Goal: Task Accomplishment & Management: Manage account settings

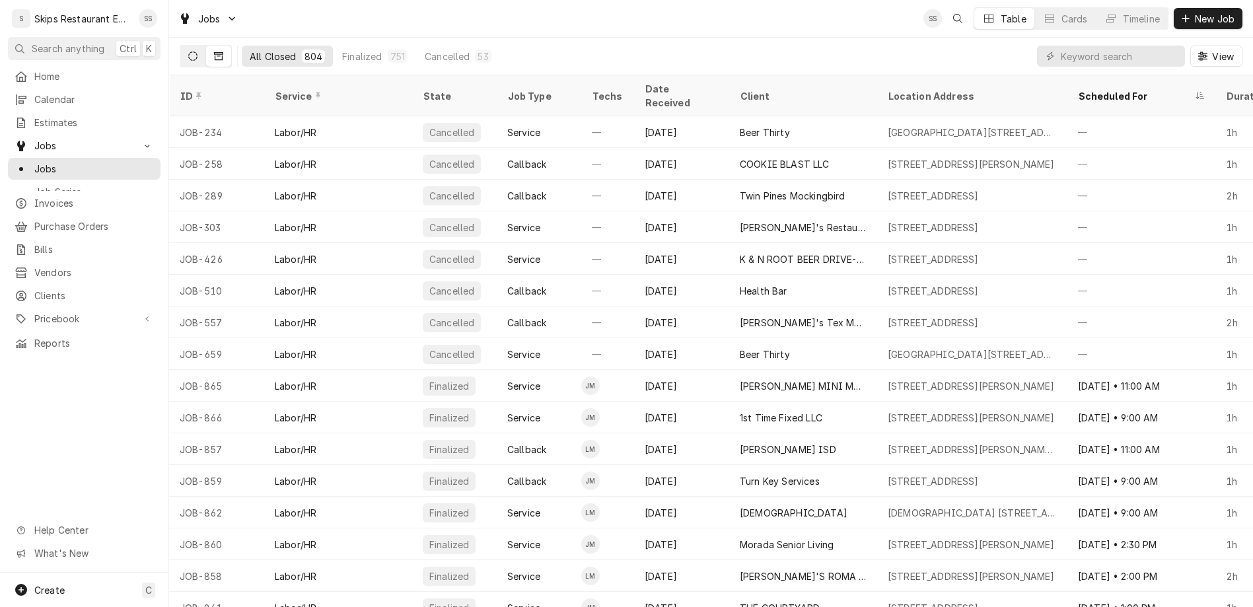
click at [188, 52] on icon "Dynamic Content Wrapper" at bounding box center [192, 56] width 9 height 9
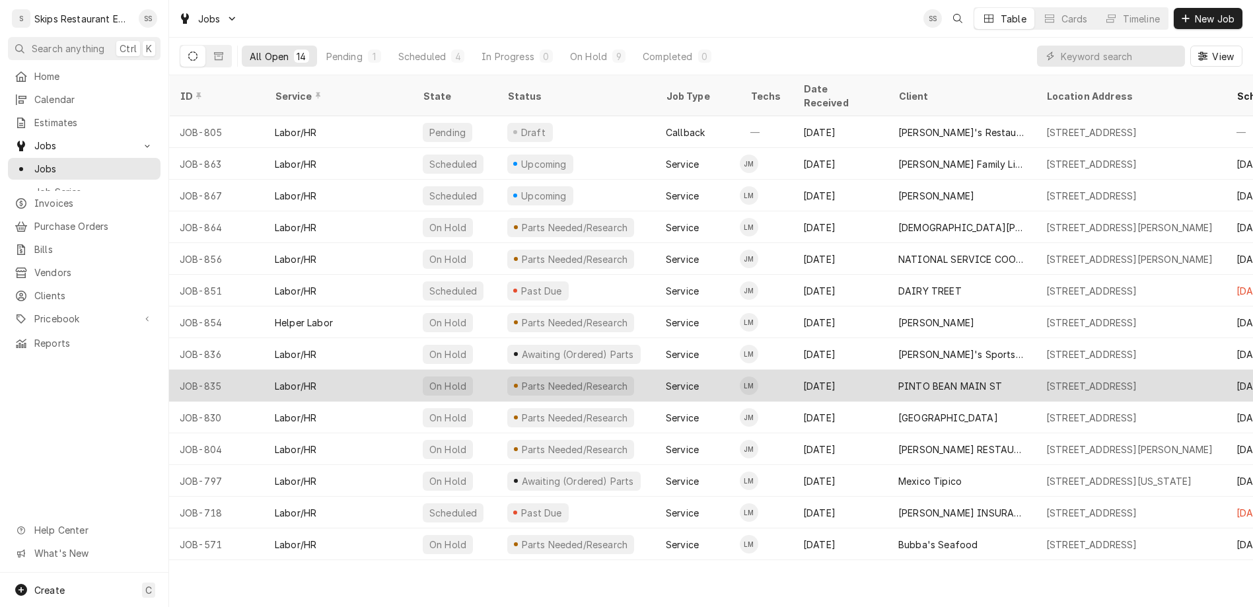
click at [910, 379] on div "PINTO BEAN MAIN ST" at bounding box center [950, 386] width 104 height 14
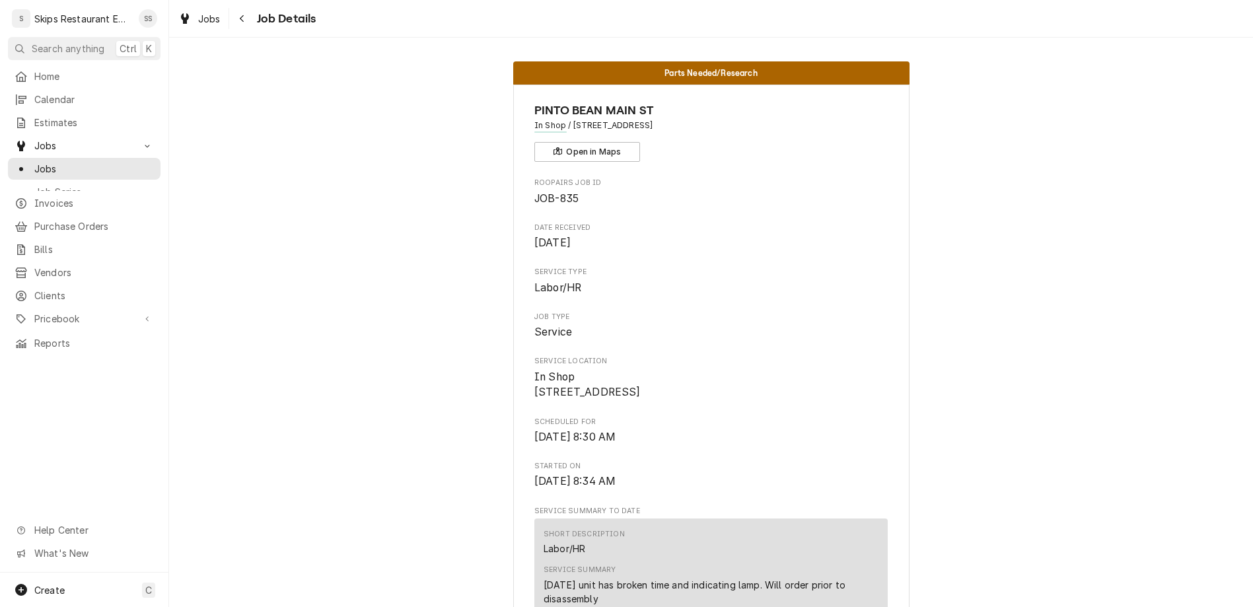
scroll to position [773, 0]
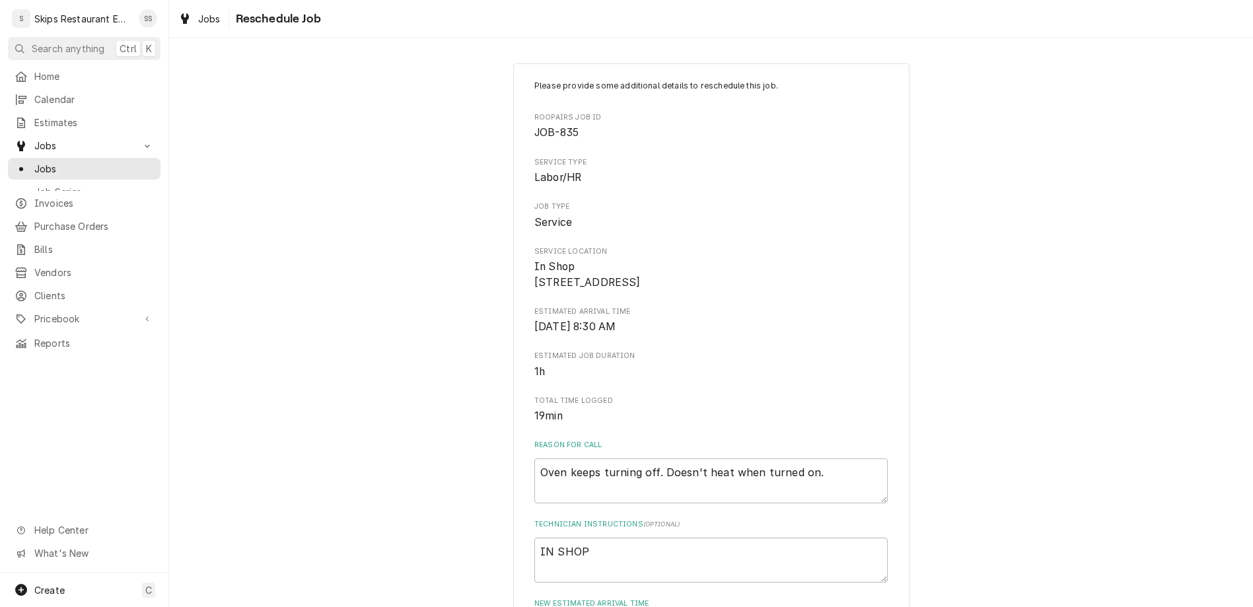
scroll to position [103, 0]
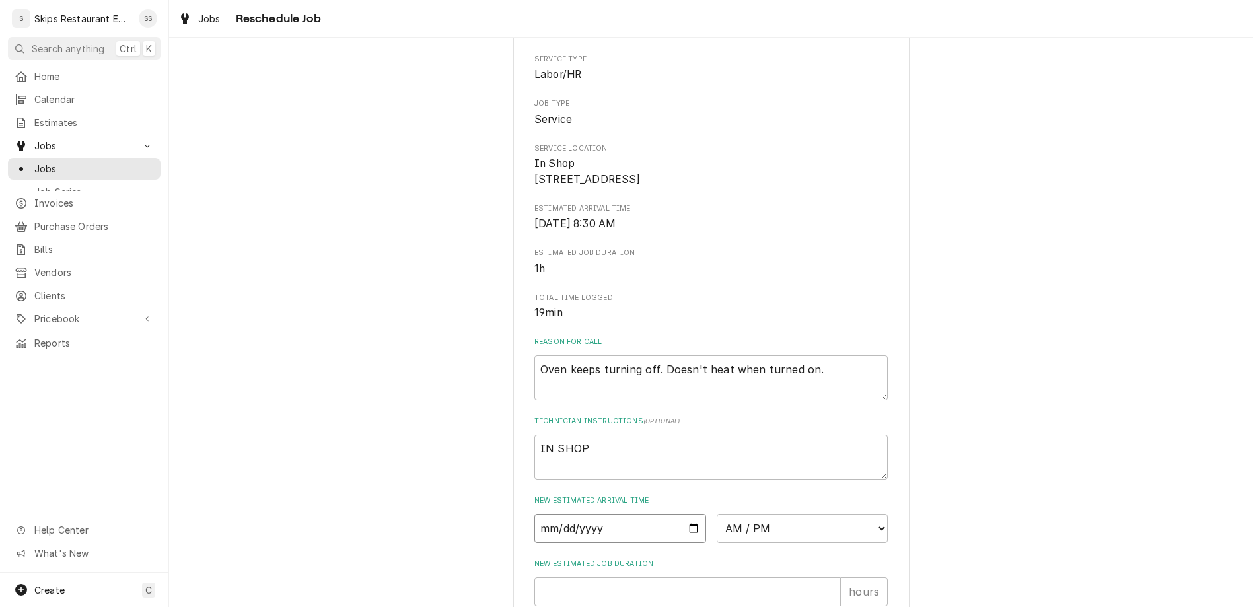
click at [670, 514] on input "Date" at bounding box center [620, 528] width 172 height 29
type input "2025-08-23"
type textarea "x"
select select "09:00:00"
click option "9:00 AM" at bounding box center [0, 0] width 0 height 0
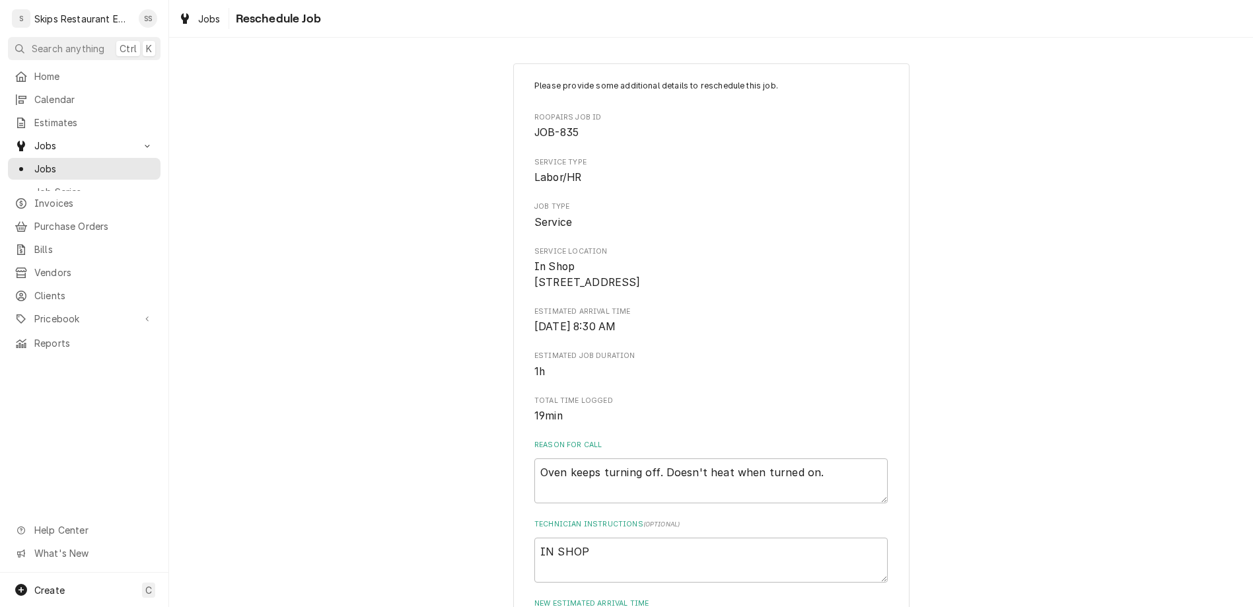
scroll to position [138, 0]
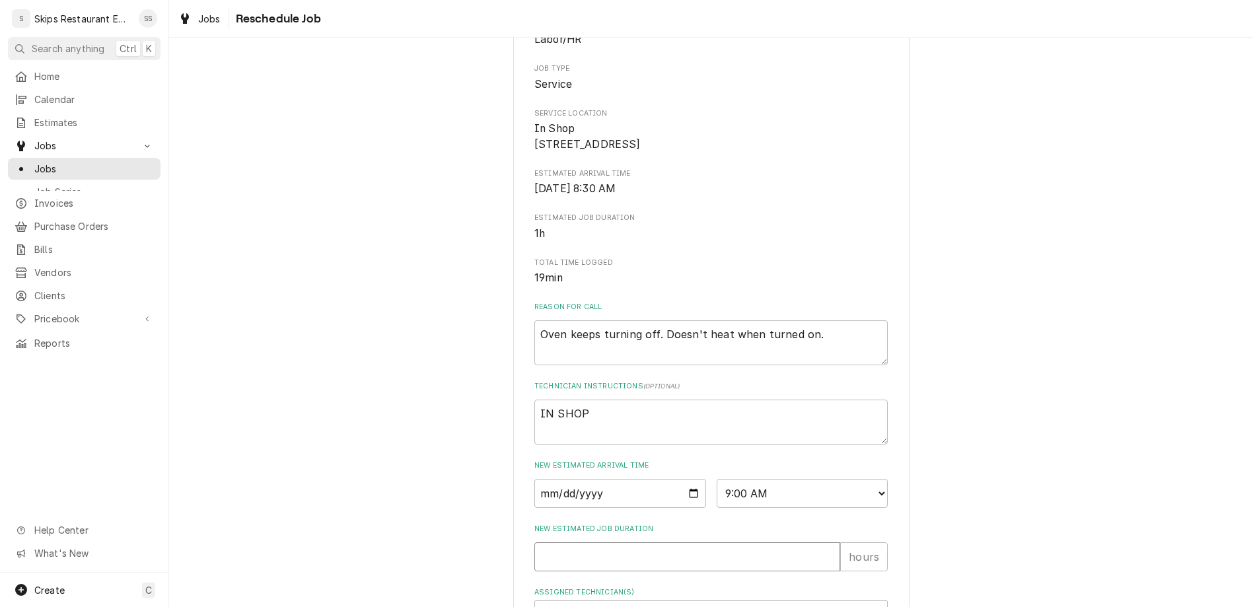
click at [620, 542] on input "New Estimated Job Duration" at bounding box center [687, 556] width 306 height 29
type textarea "x"
type input "1"
click at [605, 604] on div "Assigned Technician(s)" at bounding box center [699, 616] width 315 height 24
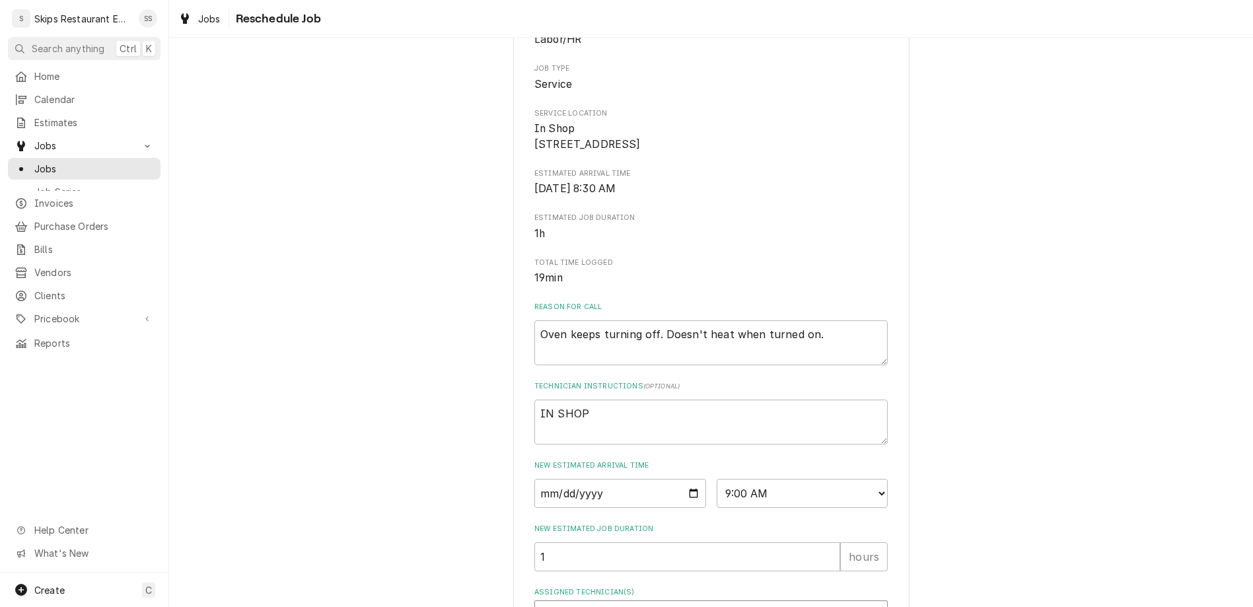
type textarea "x"
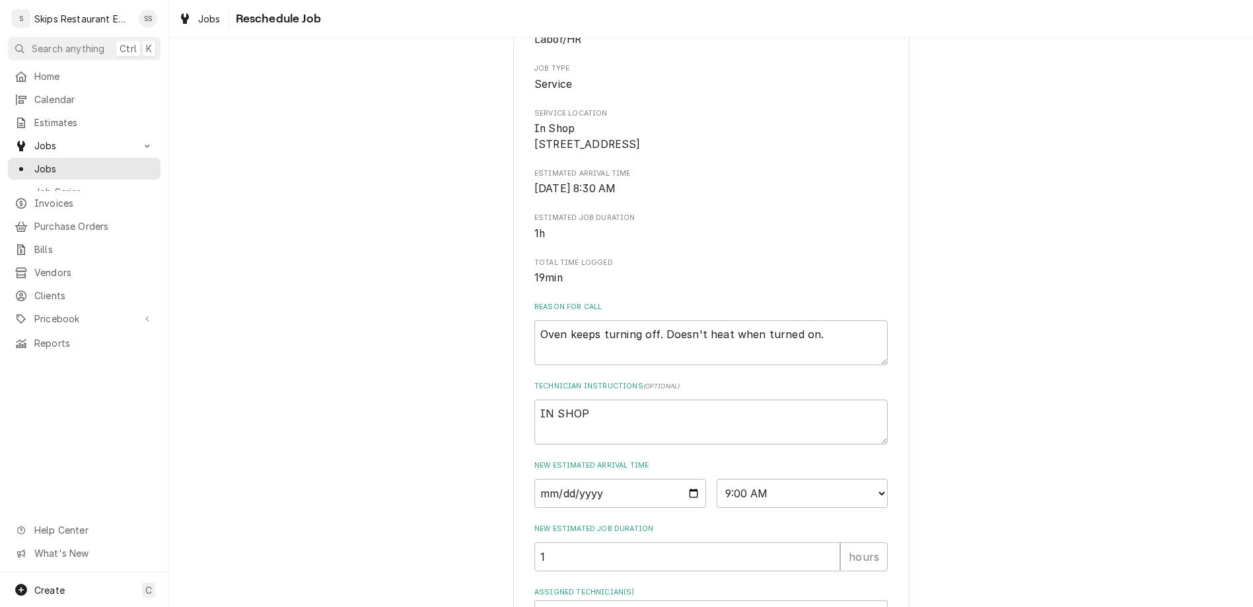
type textarea "P"
type textarea "x"
type textarea "Pa"
type textarea "x"
type textarea "Par"
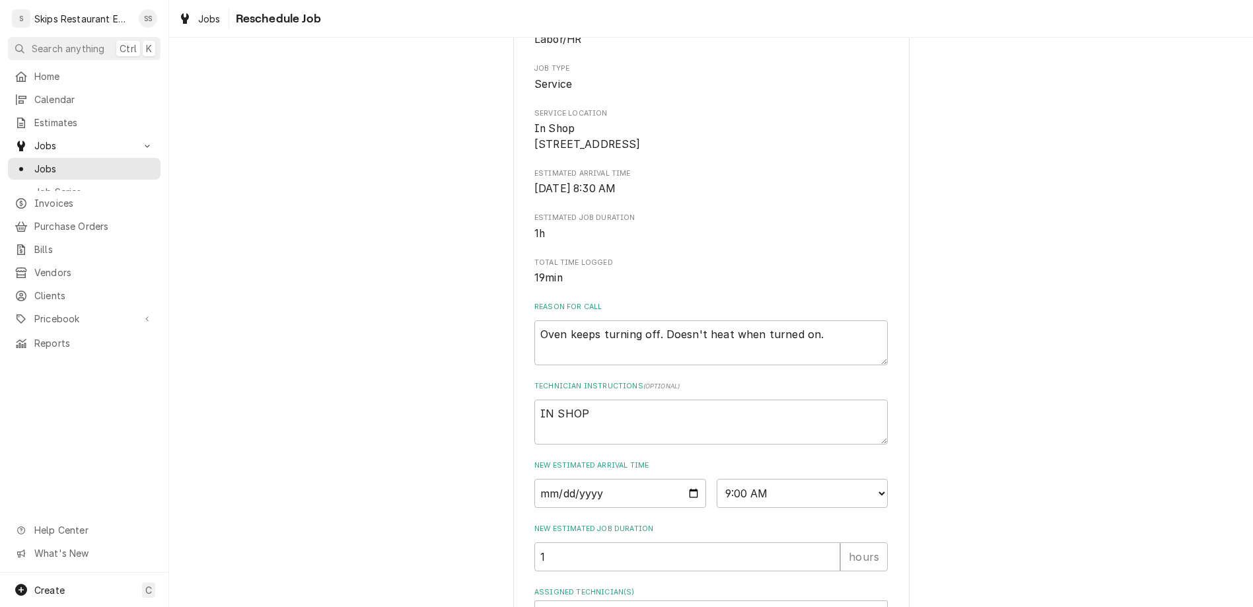
type textarea "x"
type textarea "Part"
type textarea "x"
type textarea "Parts"
type textarea "x"
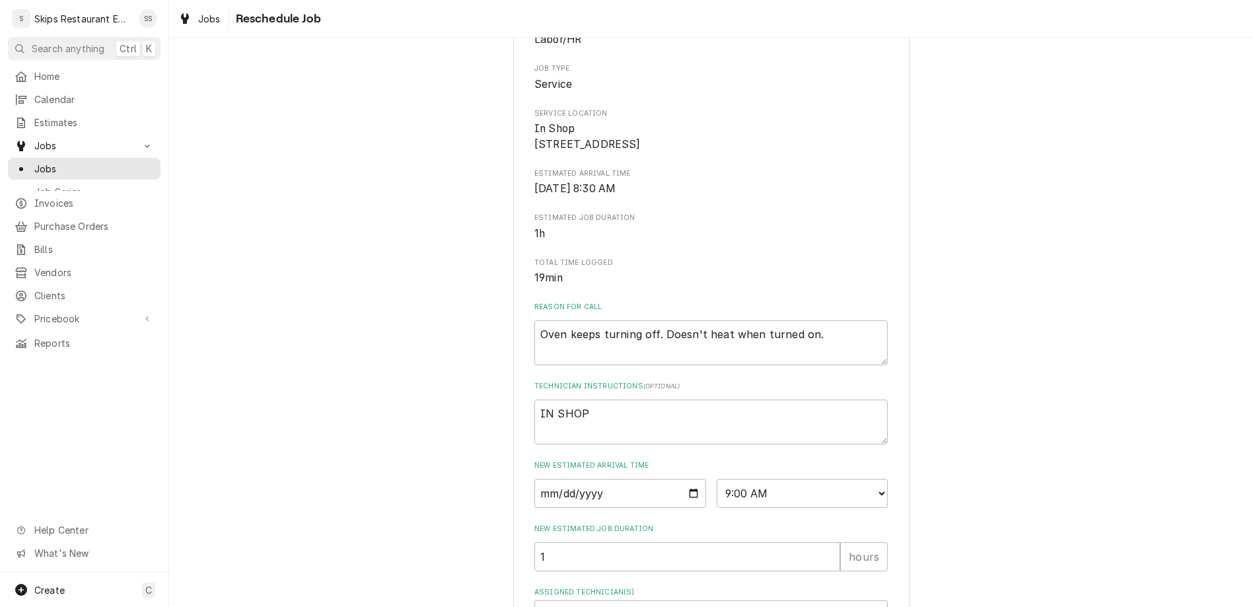
type textarea "Parts"
type textarea "x"
type textarea "Parts i"
type textarea "x"
type textarea "Parts in"
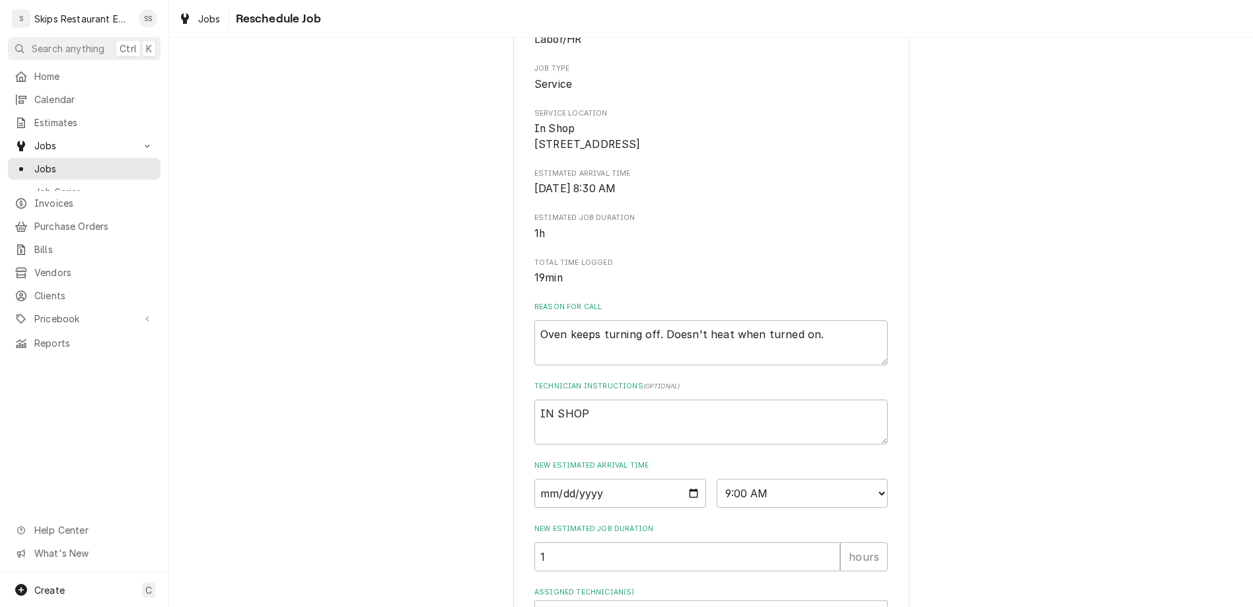
type textarea "x"
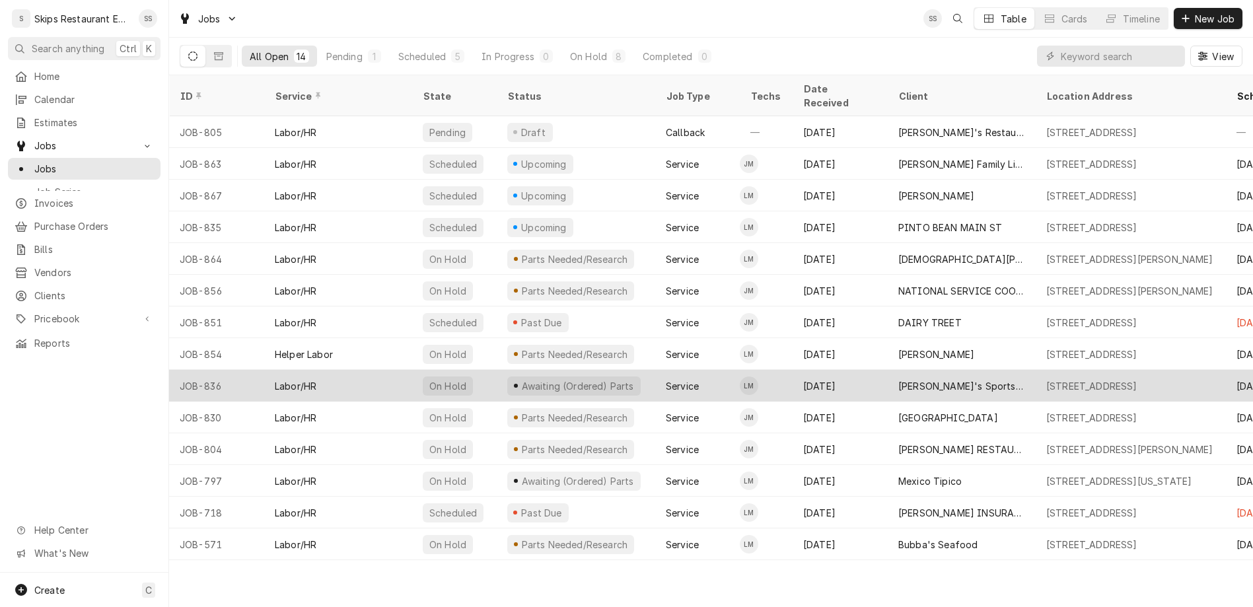
click at [898, 379] on div "[PERSON_NAME]'s Sports Bar" at bounding box center [961, 386] width 127 height 14
click at [898, 379] on div "Jay's Sports Bar" at bounding box center [961, 386] width 127 height 14
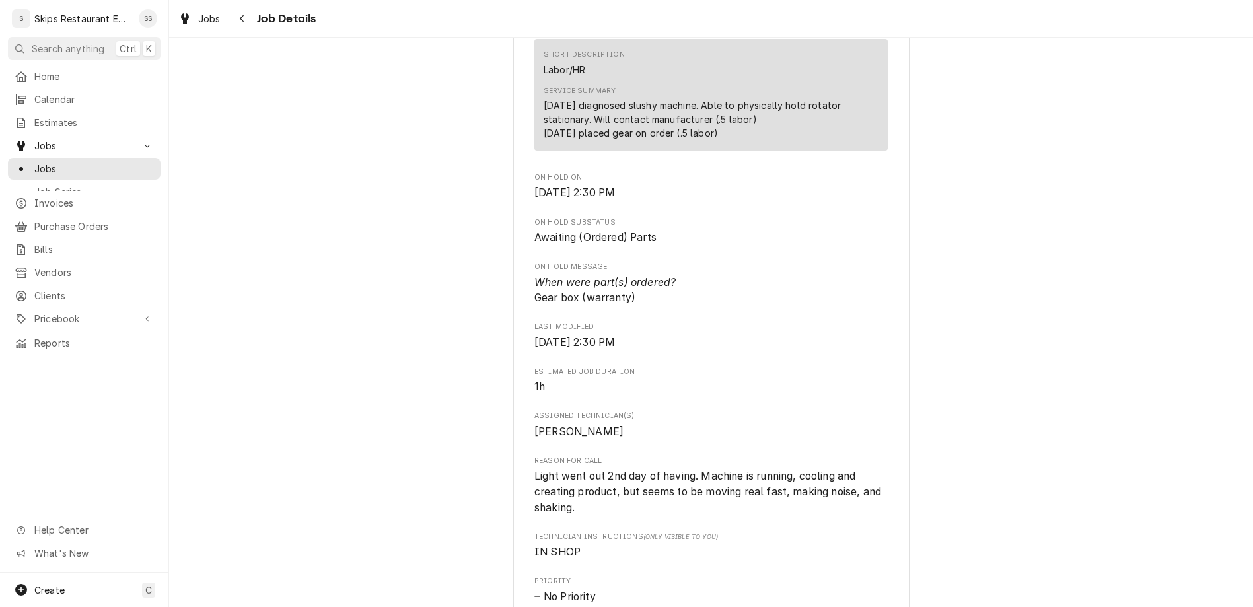
scroll to position [670, 0]
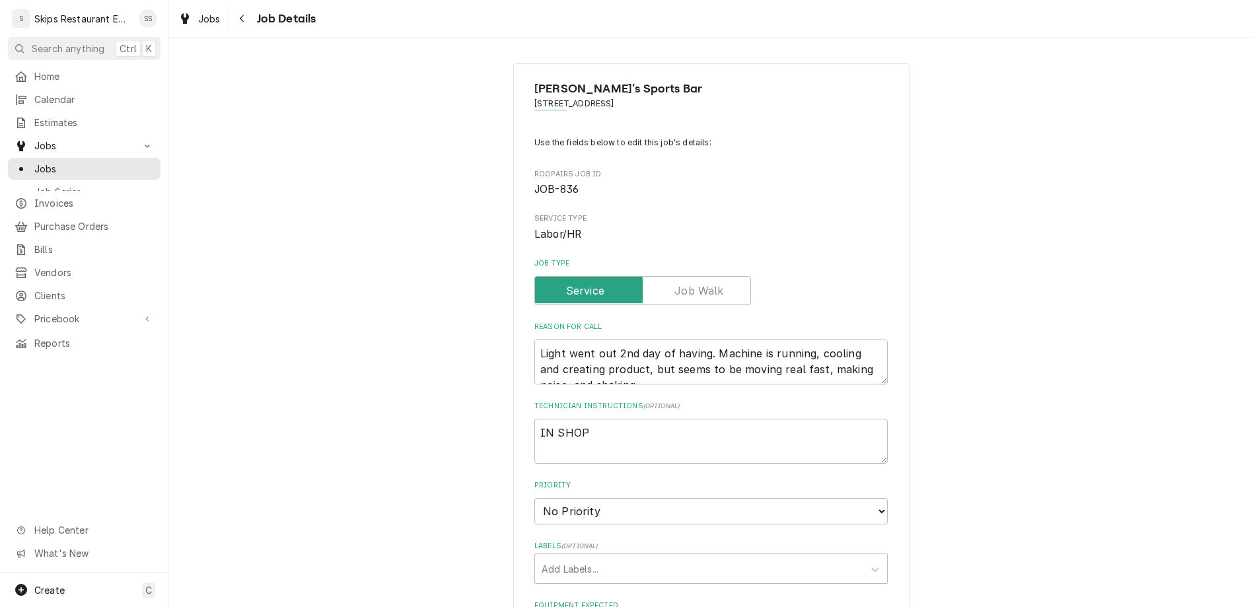
type textarea "x"
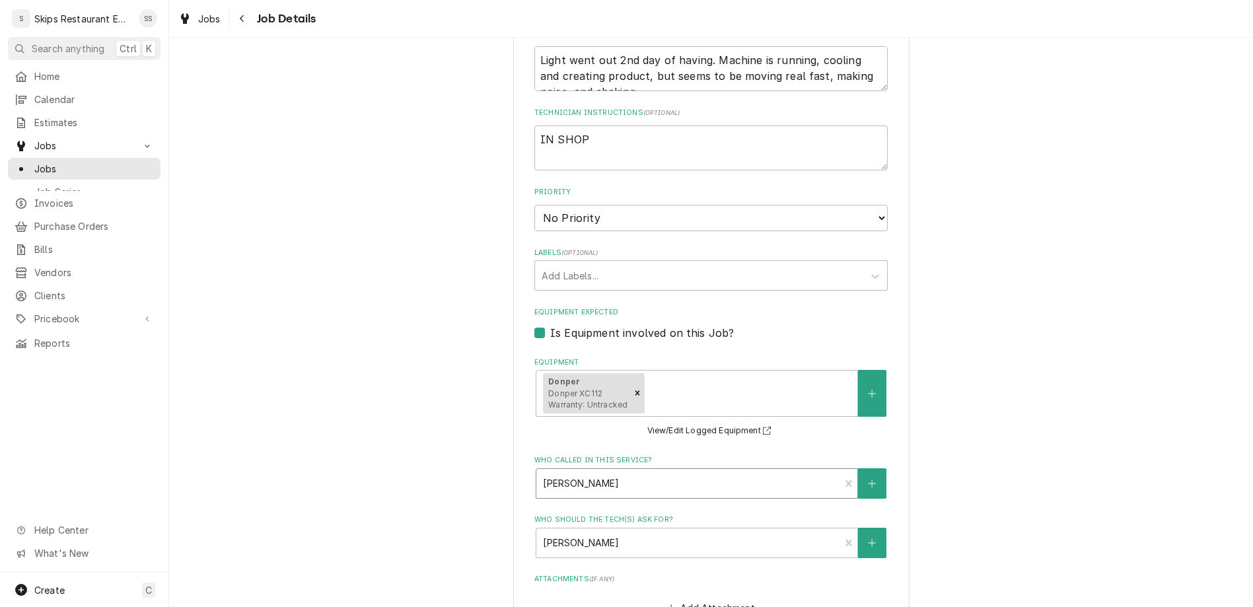
scroll to position [309, 0]
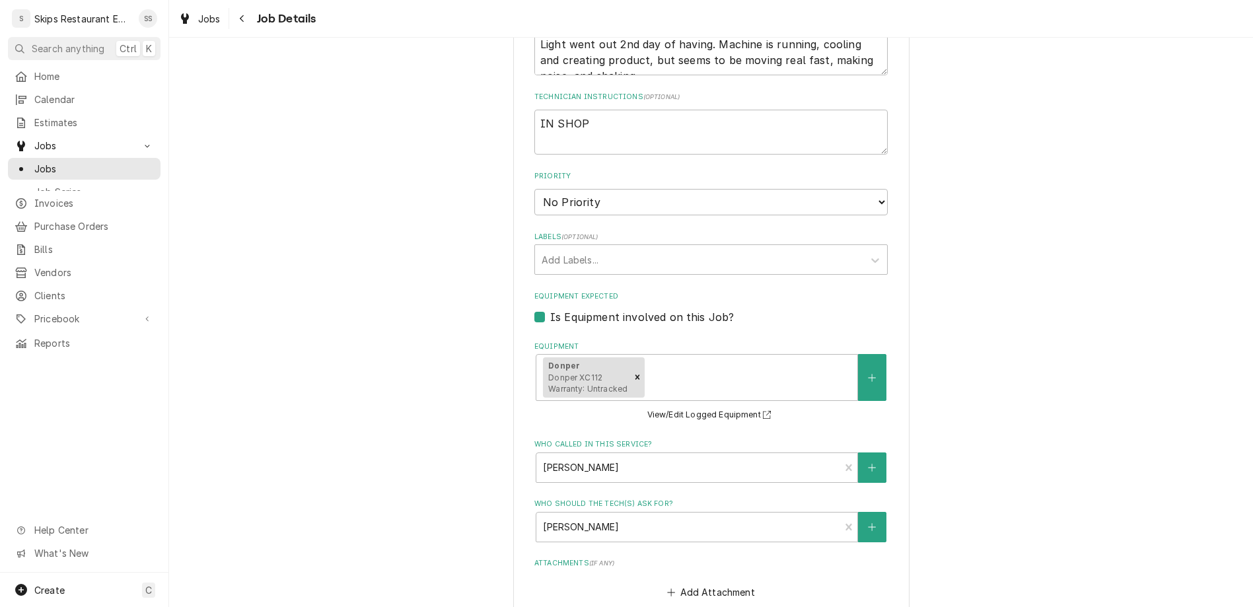
type input "2025-08-23"
type textarea "x"
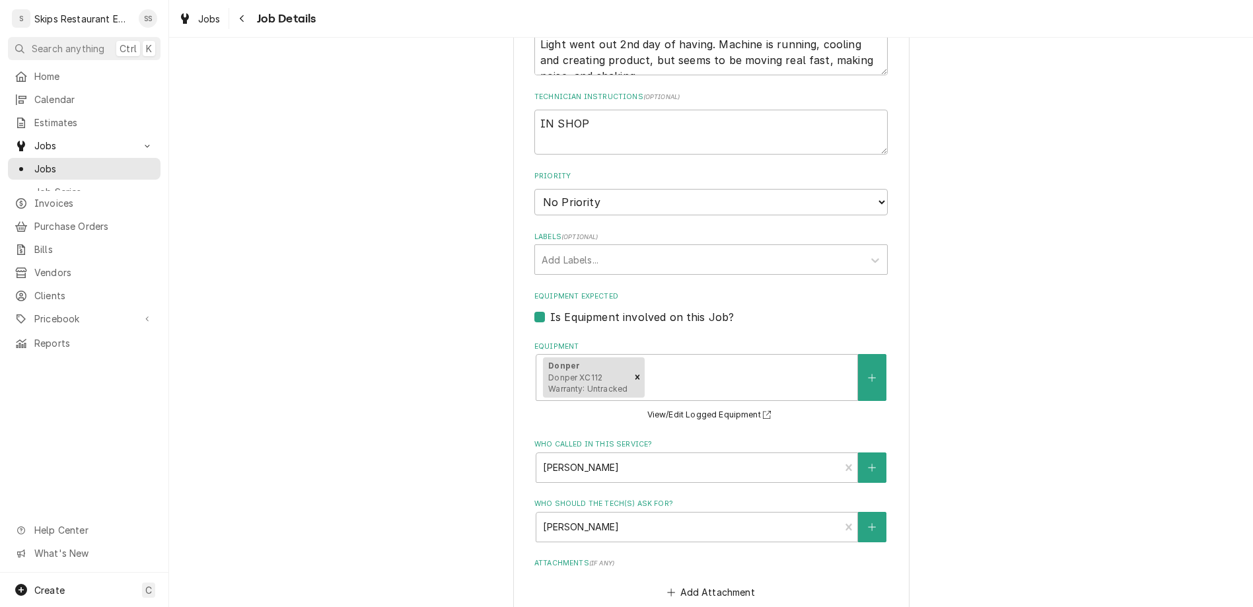
select select "10:30:00"
click option "10:30 AM" at bounding box center [0, 0] width 0 height 0
type textarea "x"
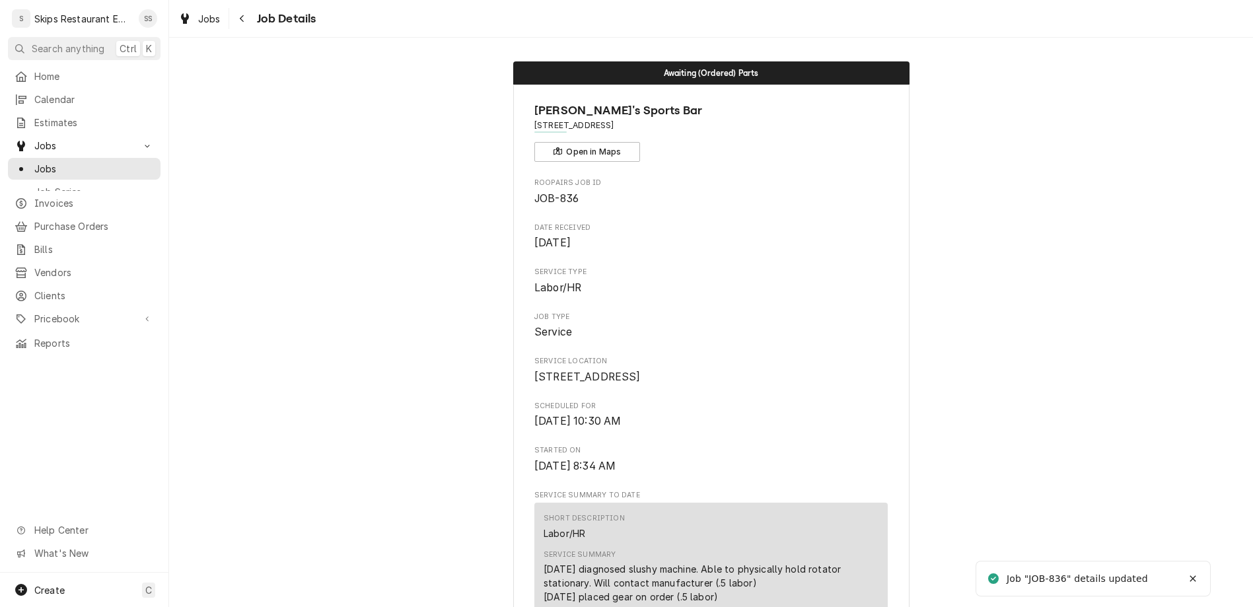
click at [20, 162] on div "Dynamic Content Wrapper" at bounding box center [21, 168] width 13 height 13
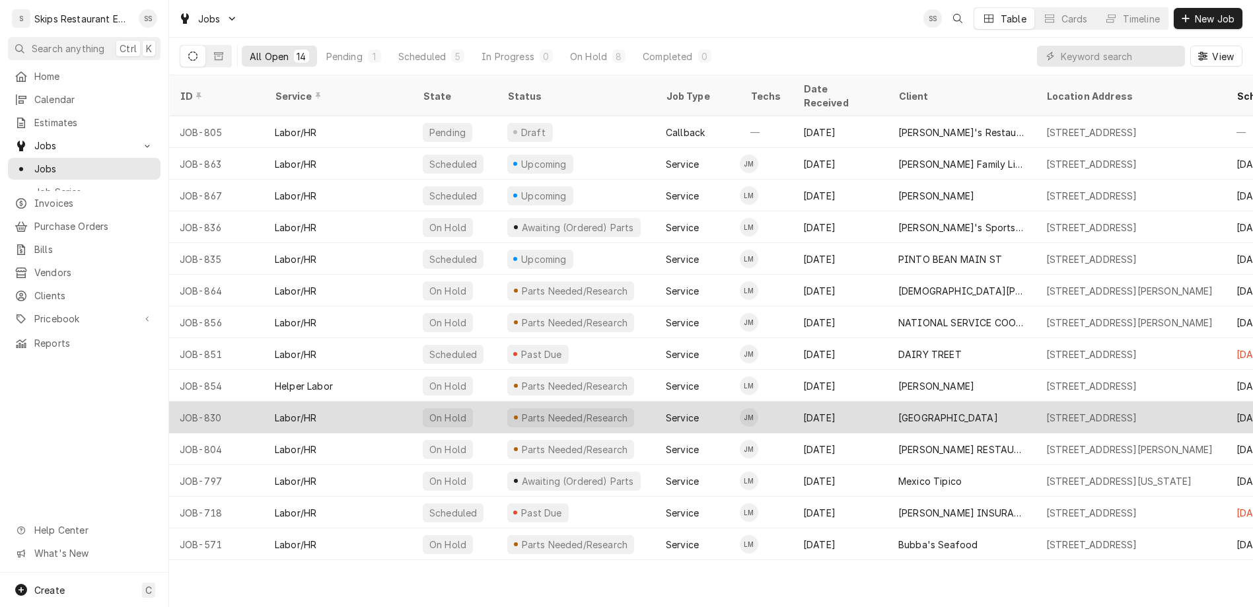
click at [902, 411] on div "UNIVERSITY OF HOUSTON-VICTORIA" at bounding box center [948, 418] width 100 height 14
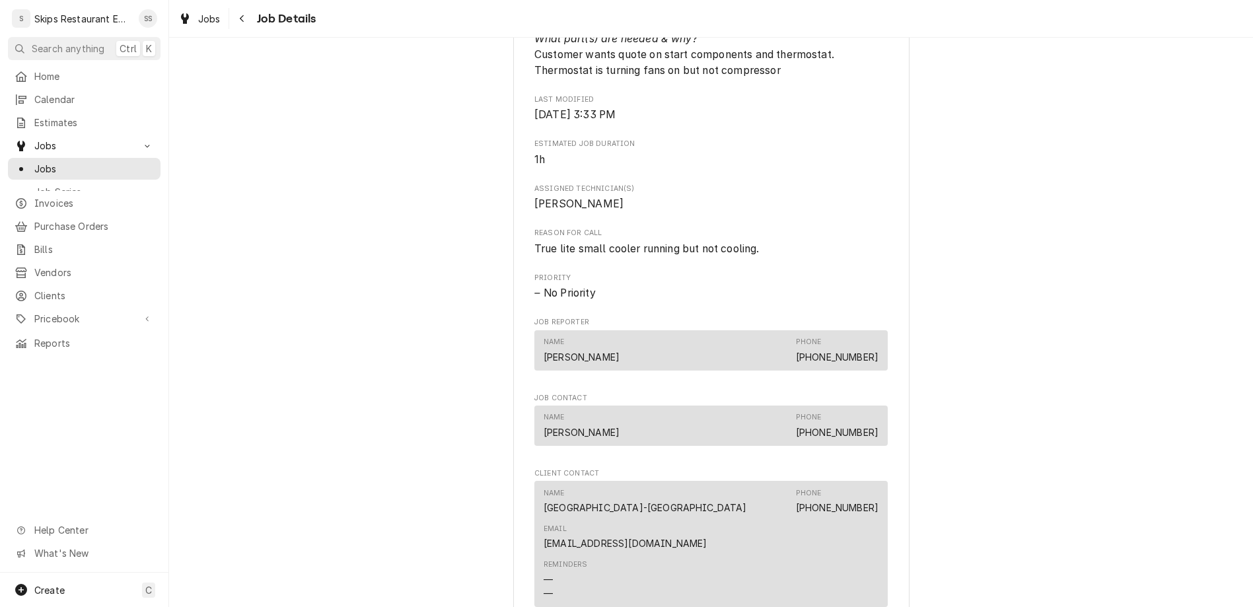
scroll to position [670, 0]
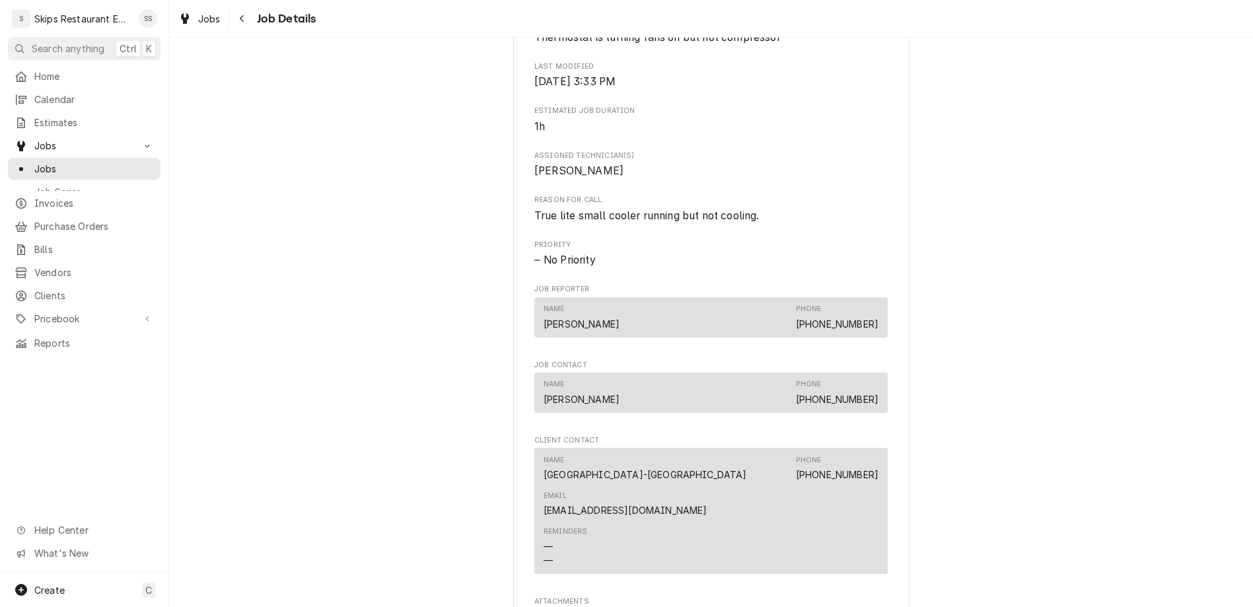
click at [577, 326] on body "S Skips Restaurant Equipment SS Search anything Ctrl K Home Calendar Estimates …" at bounding box center [626, 303] width 1253 height 607
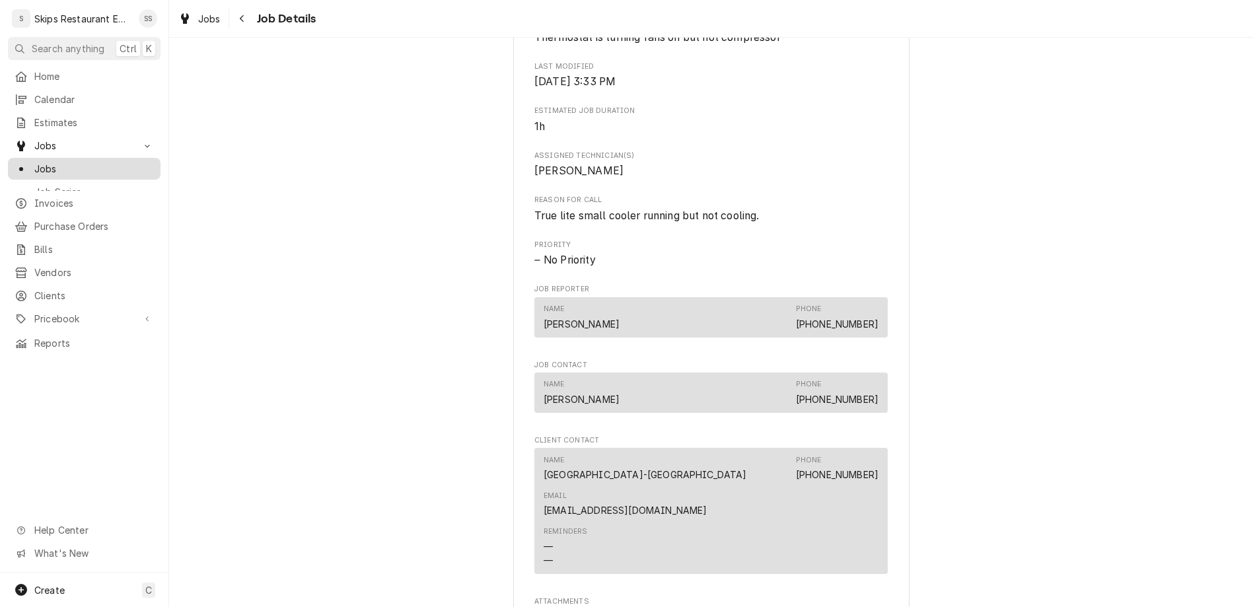
click at [34, 162] on span "Jobs" at bounding box center [94, 169] width 120 height 14
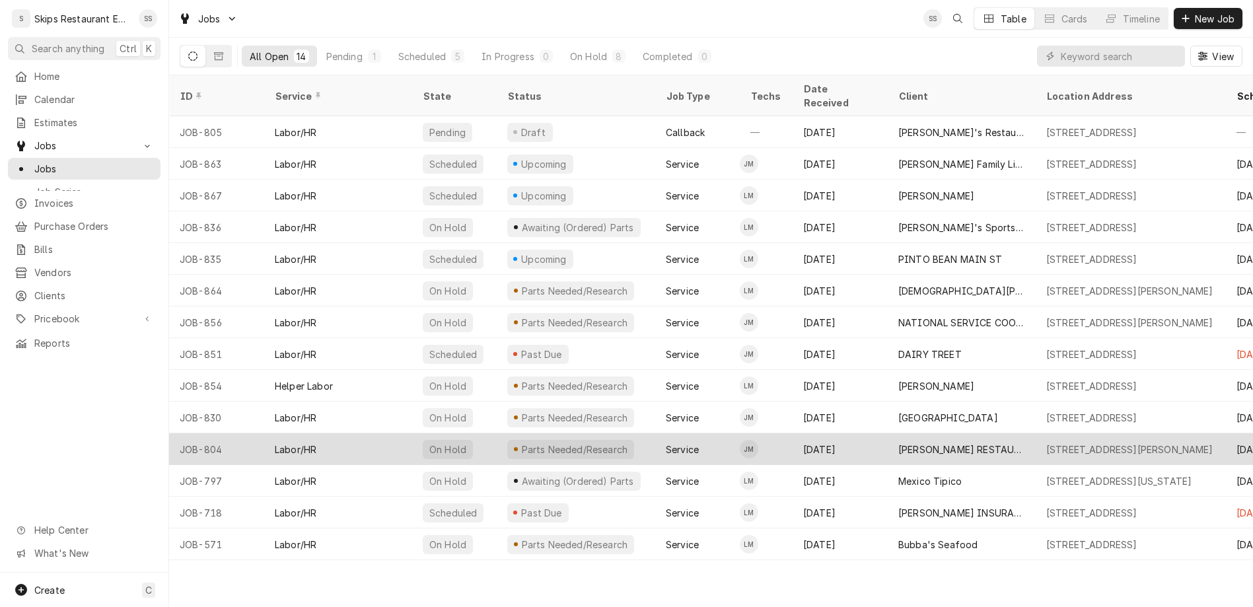
click at [898, 443] on div "[PERSON_NAME] RESTAURANT" at bounding box center [961, 450] width 127 height 14
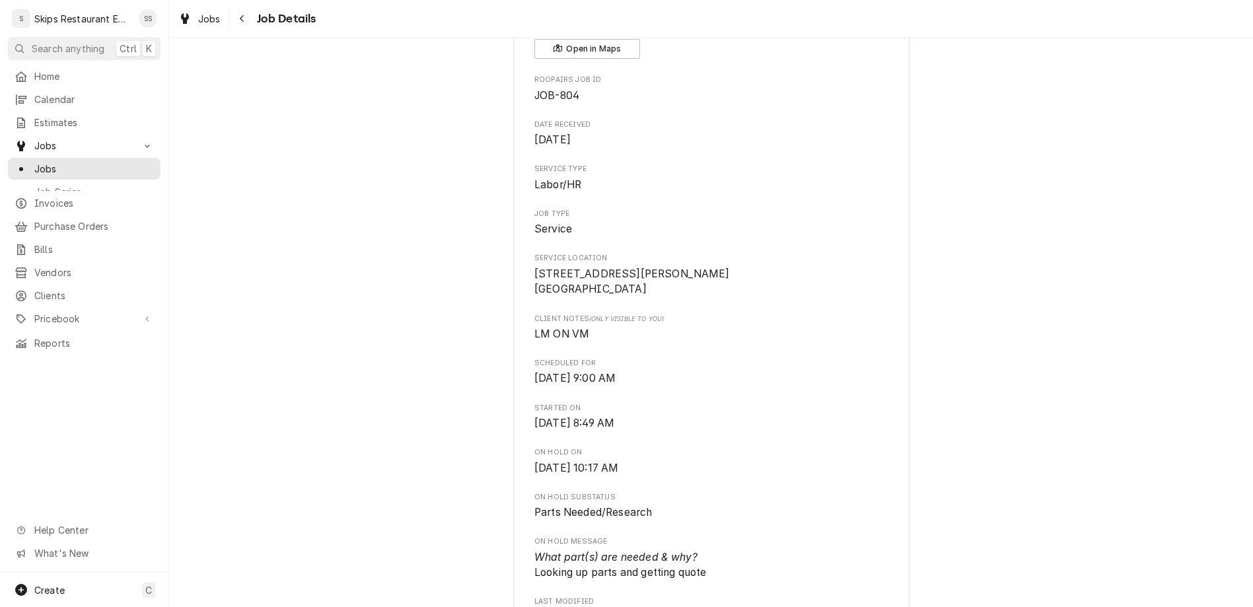
scroll to position [709, 0]
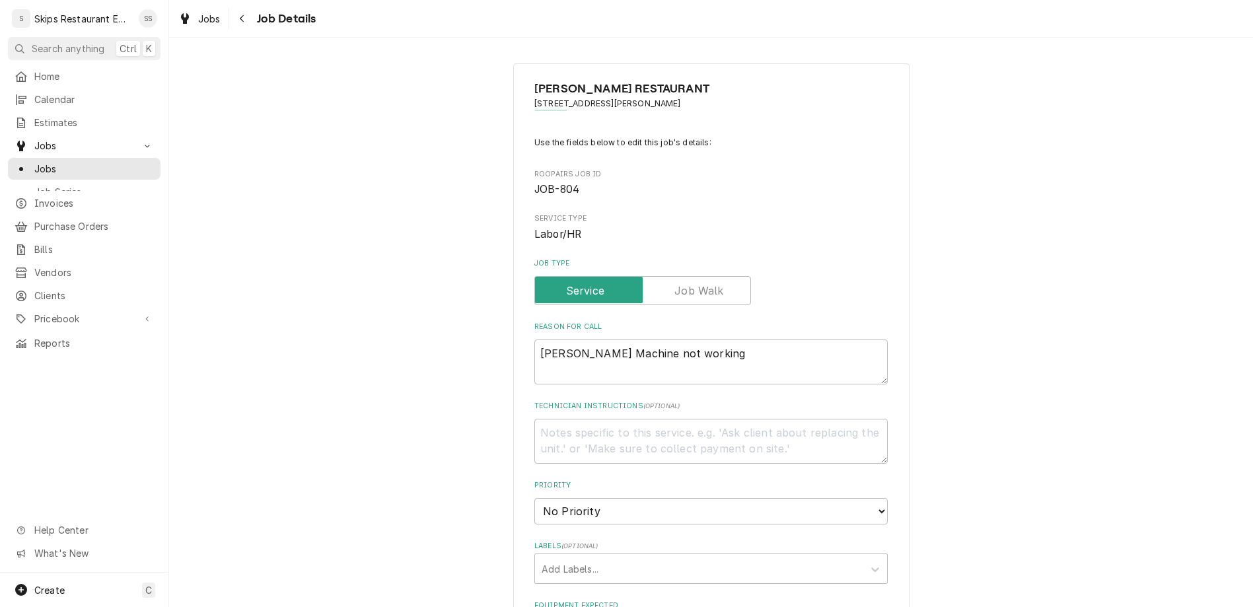
type textarea "x"
click at [685, 340] on textarea "[PERSON_NAME] Machine not working" at bounding box center [710, 362] width 353 height 45
type textarea "[PERSON_NAME] Machine not working"
type textarea "x"
type textarea "[PERSON_NAME] Machine not working - p"
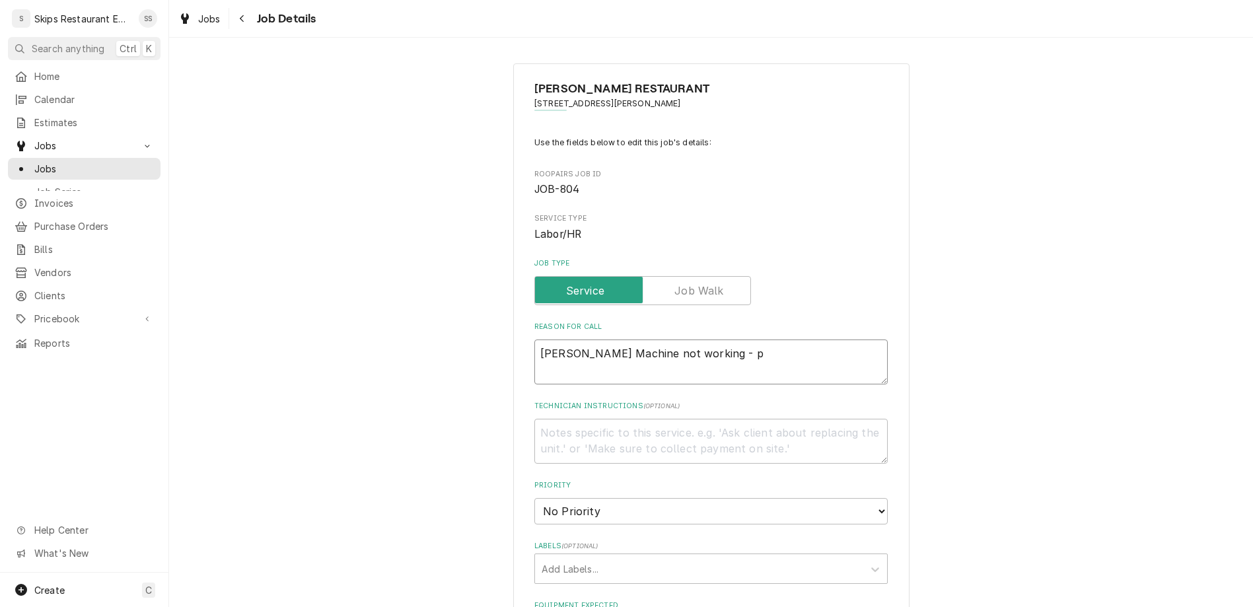
type textarea "x"
type textarea "[PERSON_NAME] Machine not working - pick up"
type textarea "x"
type textarea "[PERSON_NAME] Machine not working - pick up"
type textarea "x"
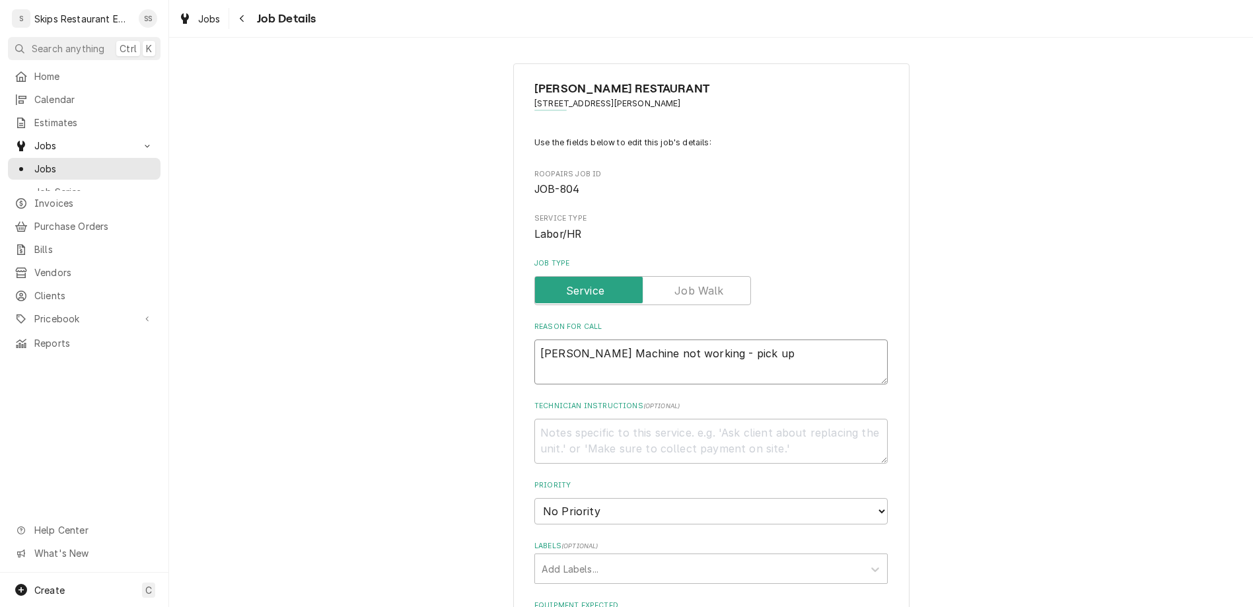
type textarea "[PERSON_NAME] Machine not working - pick up m"
type textarea "x"
type textarea "[PERSON_NAME] Machine not working - pick up ma"
type textarea "x"
type textarea "[PERSON_NAME] Machine not working - pick up mac"
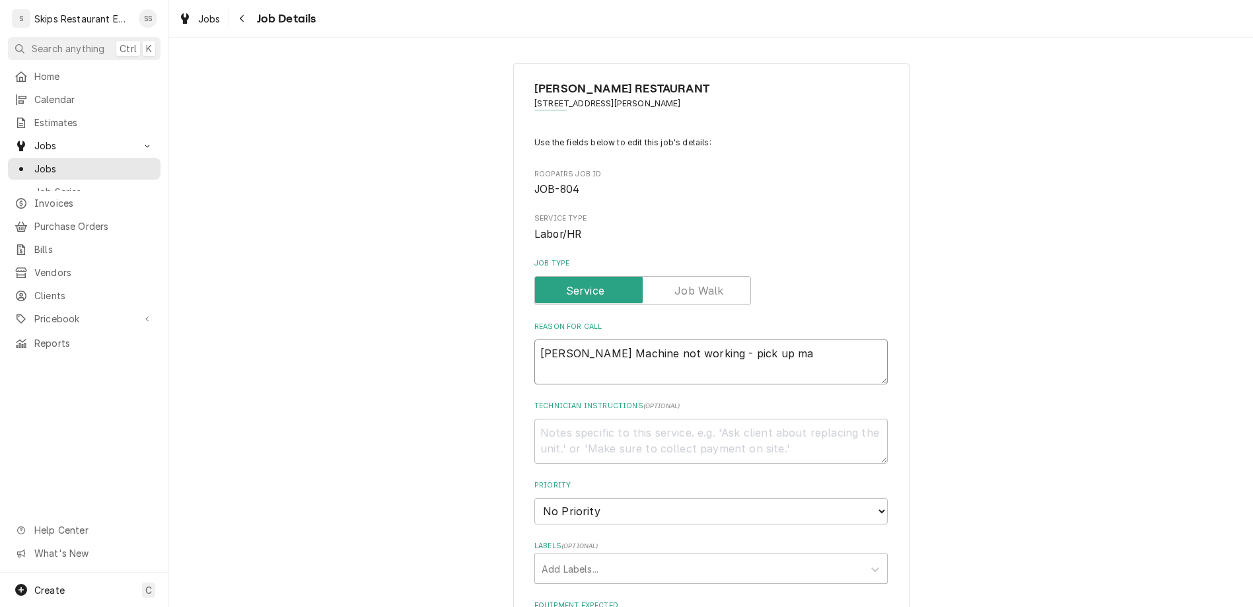
type textarea "x"
type textarea "[PERSON_NAME] Machine not working - pick up mach"
type textarea "x"
type textarea "[PERSON_NAME] Machine not working - pick up machi"
type textarea "x"
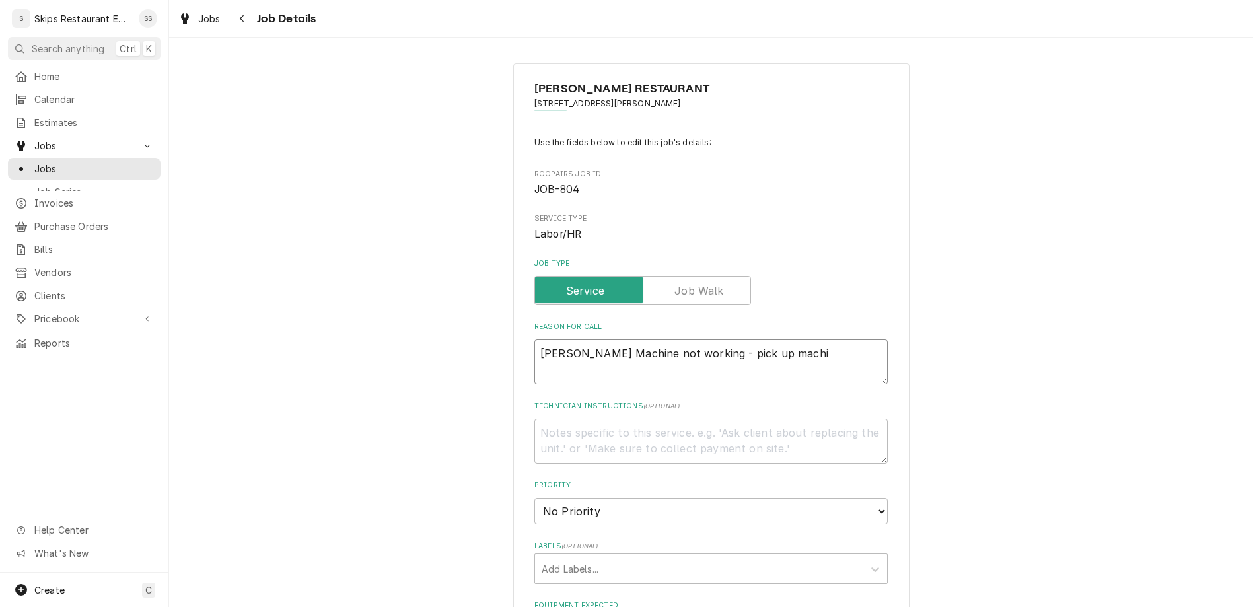
type textarea "[PERSON_NAME] Machine not working - pick up machin"
type textarea "x"
type textarea "[PERSON_NAME] Machine not working - pick up machine"
type textarea "x"
type textarea "[PERSON_NAME] Machine not working - pick up machine"
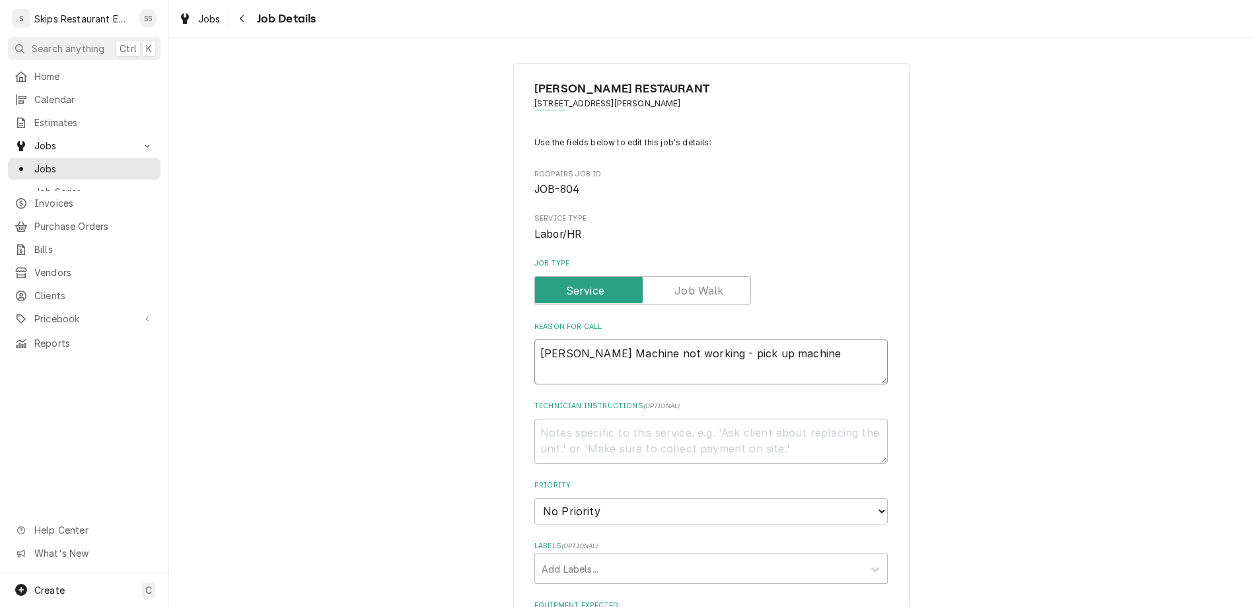
type textarea "x"
type textarea "[PERSON_NAME] Machine not working - pick up machine a"
type textarea "x"
type textarea "[PERSON_NAME] Machine not working - pick up machine an"
type textarea "x"
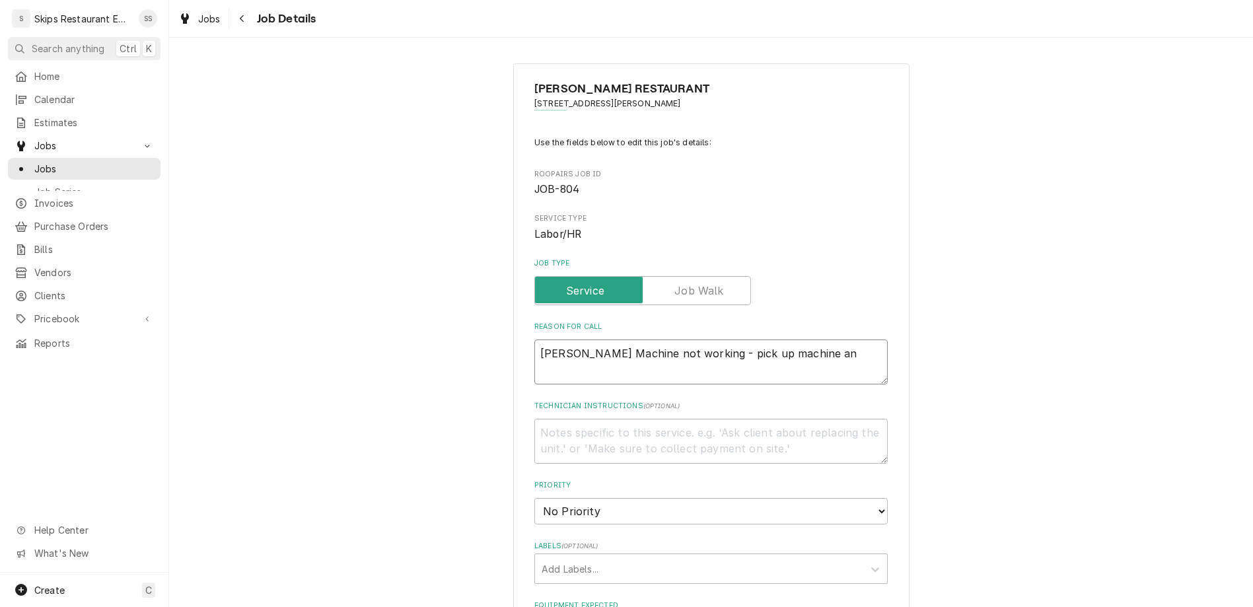
type textarea "[PERSON_NAME] Machine not working - pick up machine and"
type textarea "x"
type textarea "[PERSON_NAME] Machine not working - pick up machine and"
type textarea "x"
type textarea "[PERSON_NAME] Machine not working - pick up machine and b"
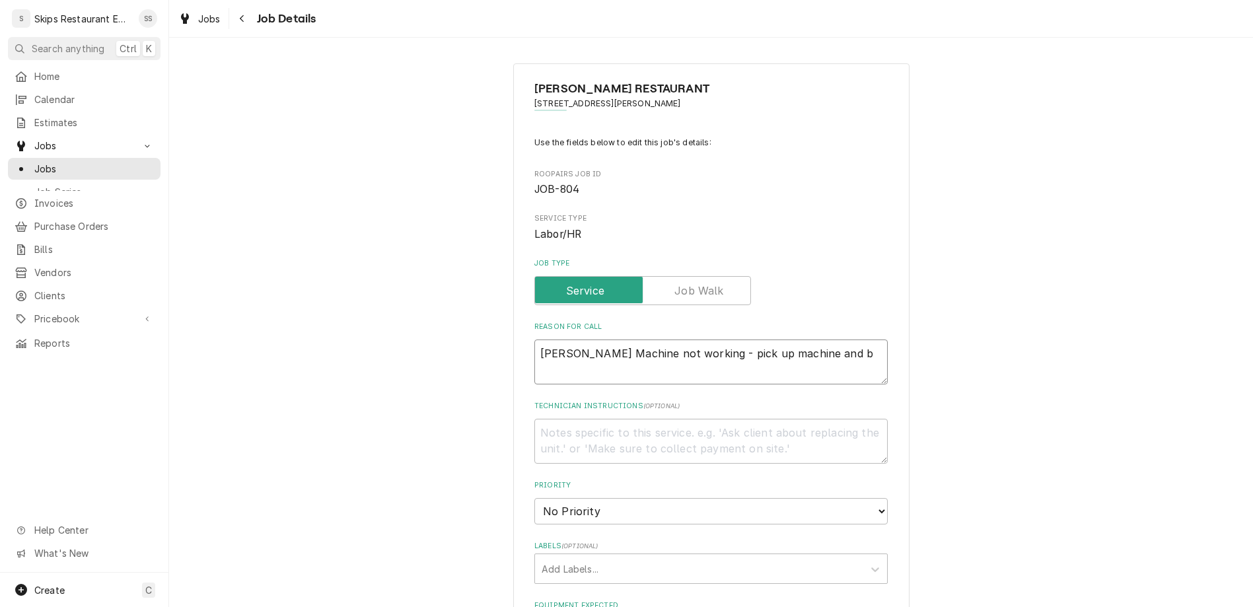
type textarea "x"
type textarea "[PERSON_NAME] Machine not working - pick up machine and br"
type textarea "x"
type textarea "[PERSON_NAME] Machine not working - pick up machine and bri"
type textarea "x"
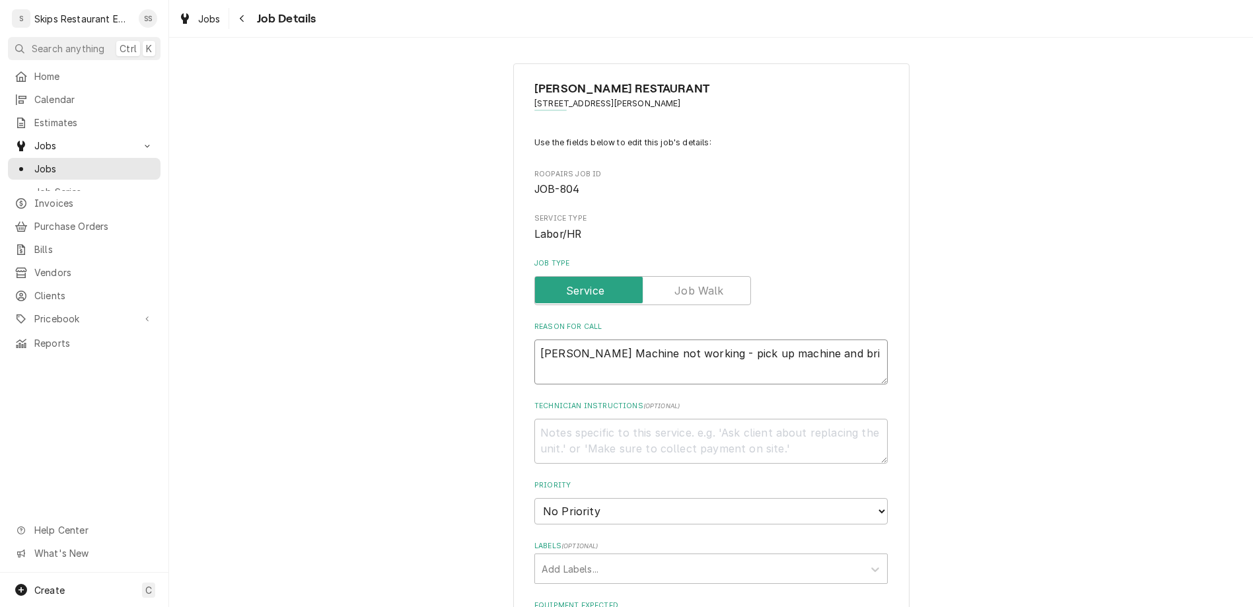
type textarea "[PERSON_NAME] Machine not working - pick up machine and brin"
type textarea "x"
type textarea "[PERSON_NAME] Machine not working - pick up machine and bring"
type textarea "x"
type textarea "[PERSON_NAME] Machine not working - pick up machine and bring"
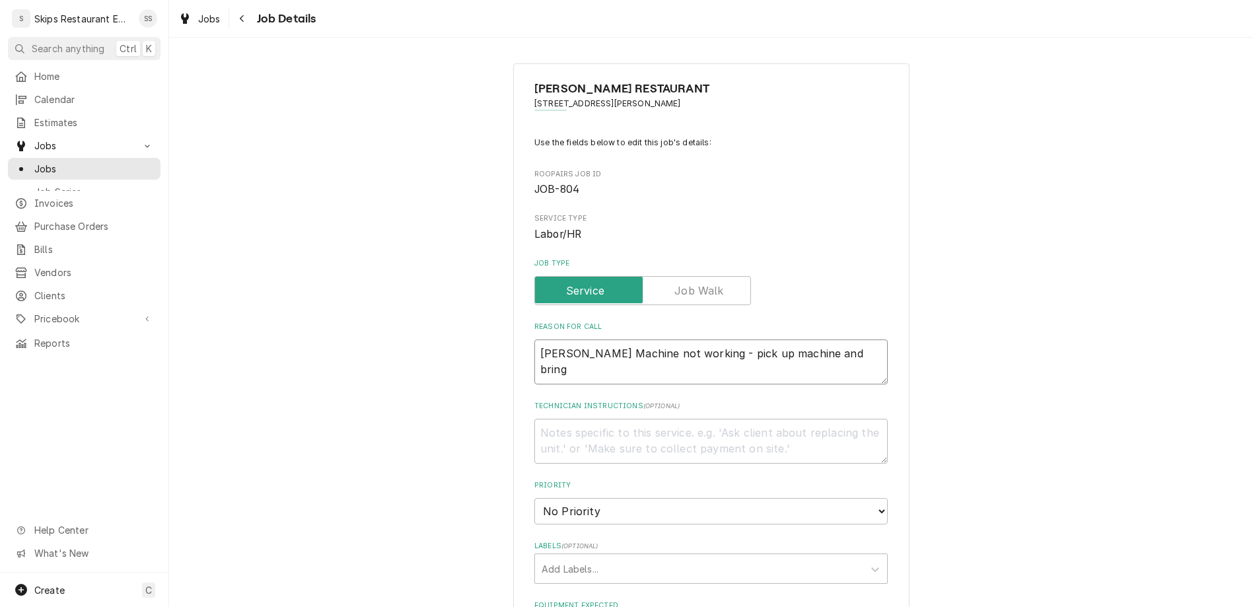
type textarea "x"
type textarea "[PERSON_NAME] Machine not working - pick up machine and bring t"
type textarea "x"
type textarea "[PERSON_NAME] Machine not working - pick up machine and bring to"
type textarea "x"
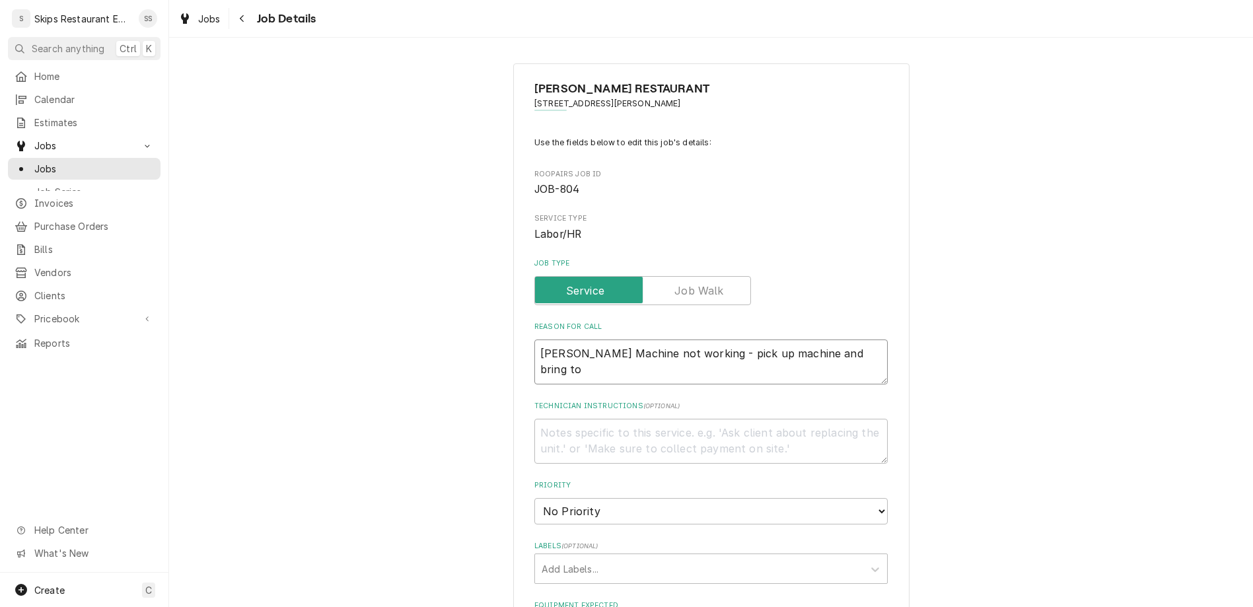
type textarea "[PERSON_NAME] Machine not working - pick up machine and bring to"
type textarea "x"
type textarea "[PERSON_NAME] Machine not working - pick up machine and bring to s"
type textarea "x"
type textarea "[PERSON_NAME] Machine not working - pick up machine and bring to sh"
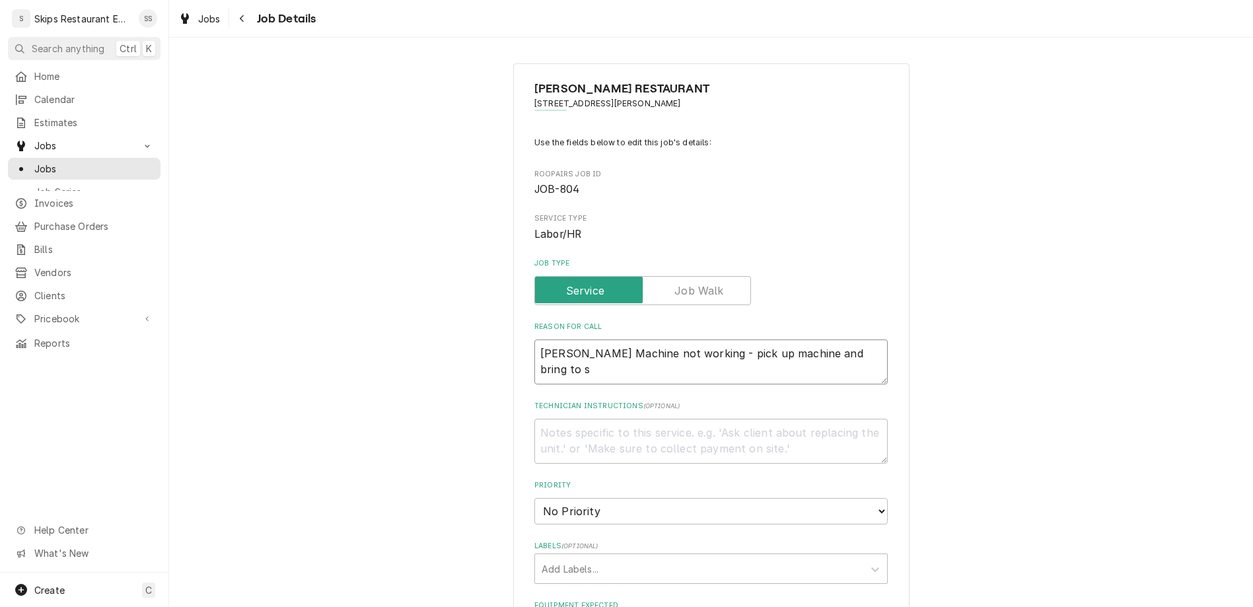
type textarea "x"
type textarea "[PERSON_NAME] Machine not working - pick up machine and bring to shop"
type textarea "x"
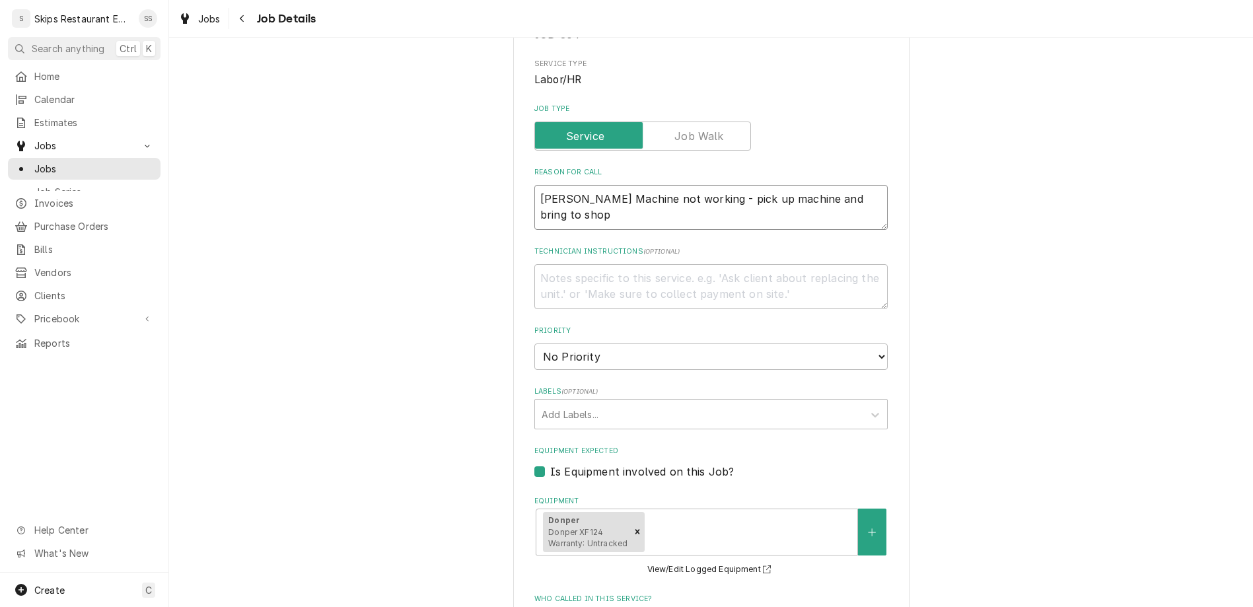
scroll to position [309, 0]
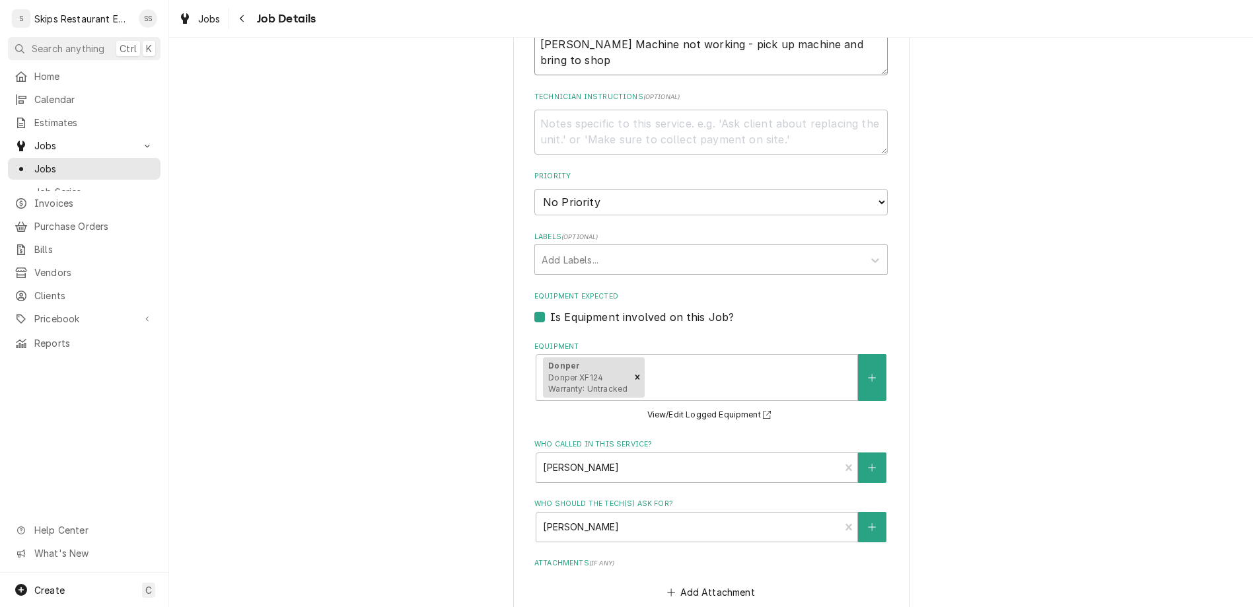
type textarea "[PERSON_NAME] Machine not working - pick up machine and bring to shop"
type input "[DATE]"
click option "9:00 AM" at bounding box center [0, 0] width 0 height 0
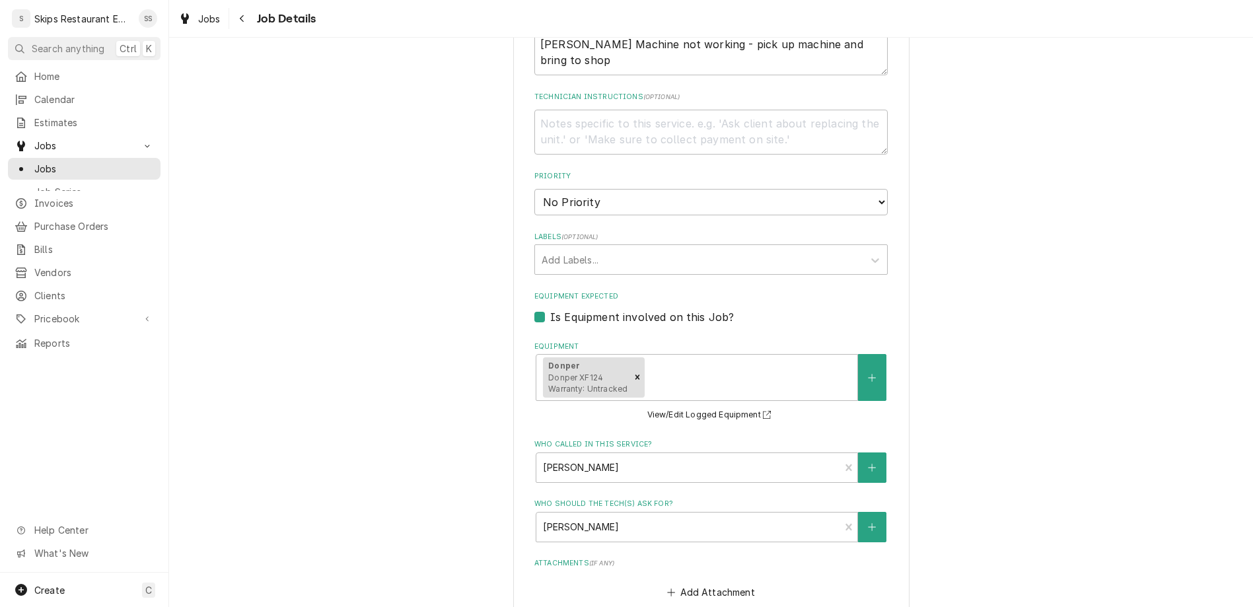
type textarea "x"
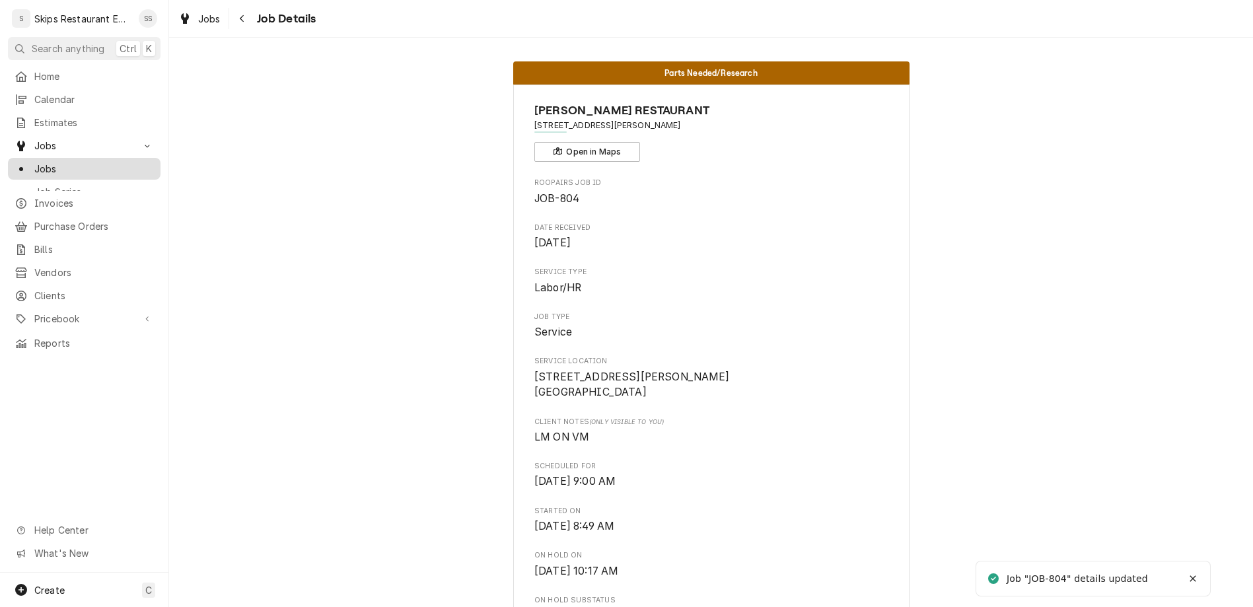
click at [34, 162] on span "Jobs" at bounding box center [94, 169] width 120 height 14
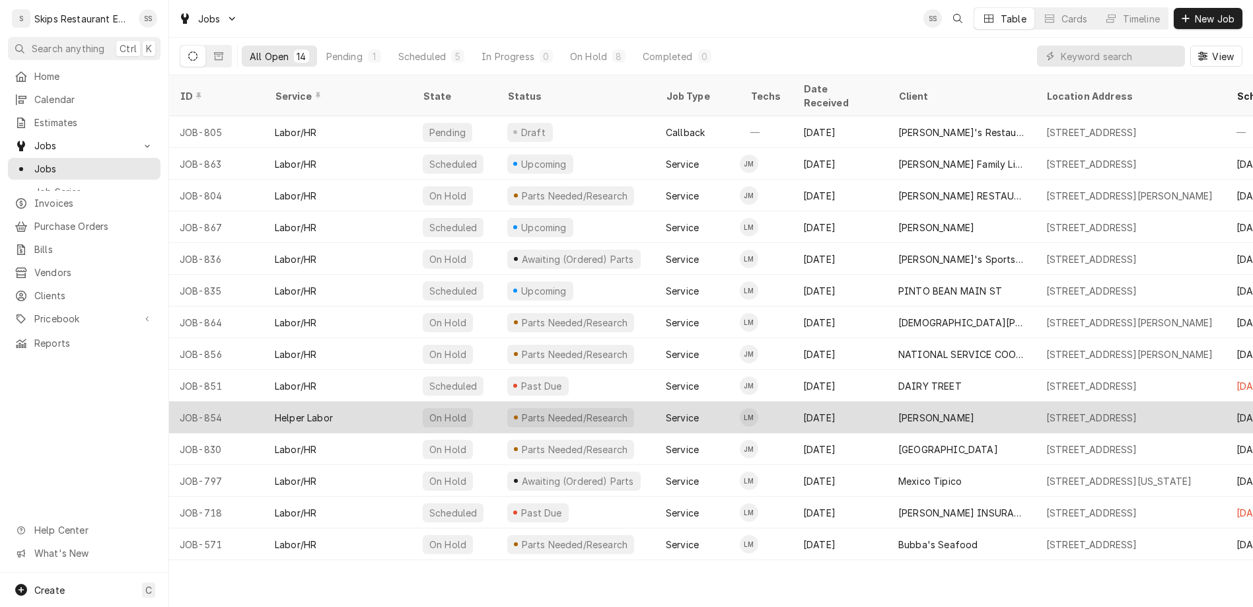
click at [898, 411] on div "[PERSON_NAME]" at bounding box center [936, 418] width 76 height 14
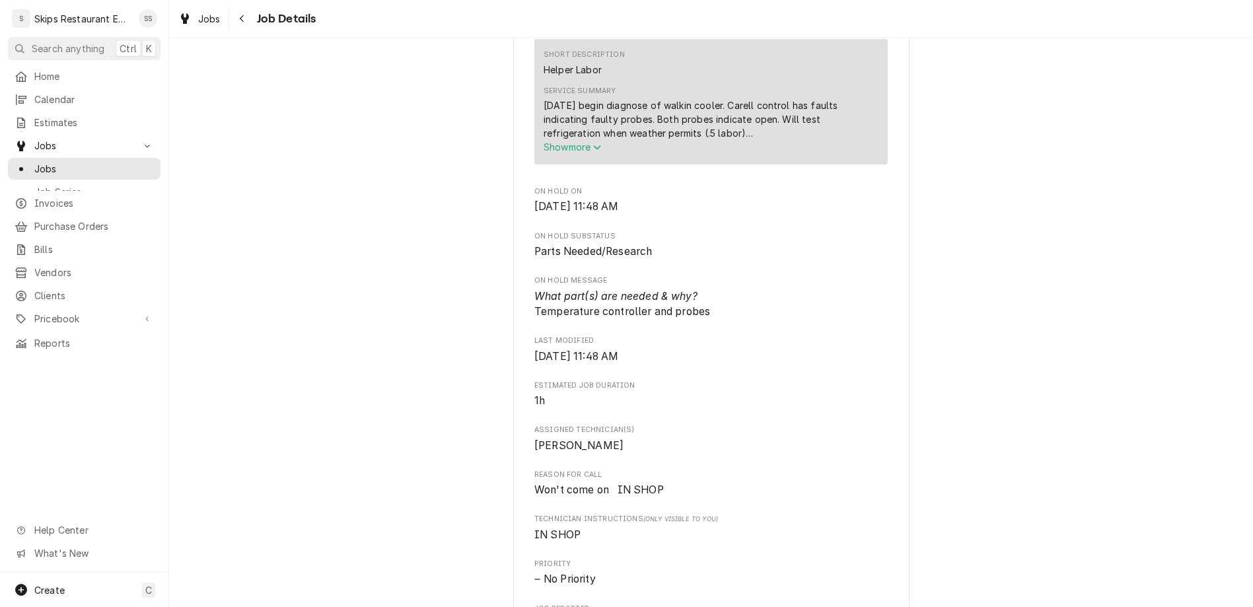
scroll to position [258, 0]
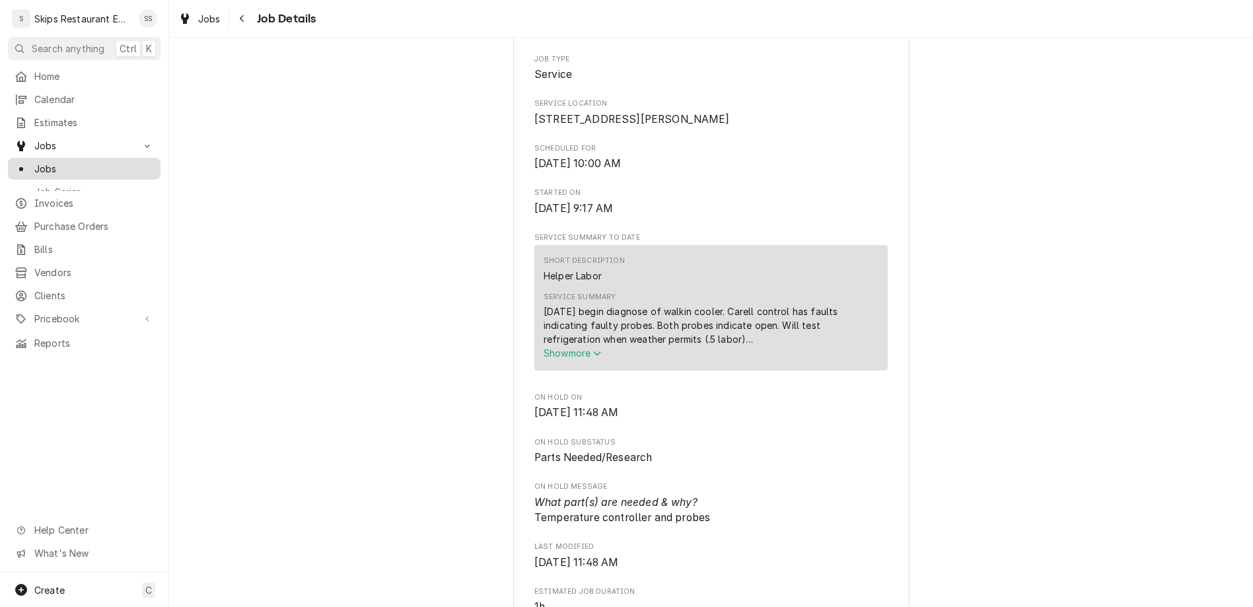
click at [40, 162] on span "Jobs" at bounding box center [94, 169] width 120 height 14
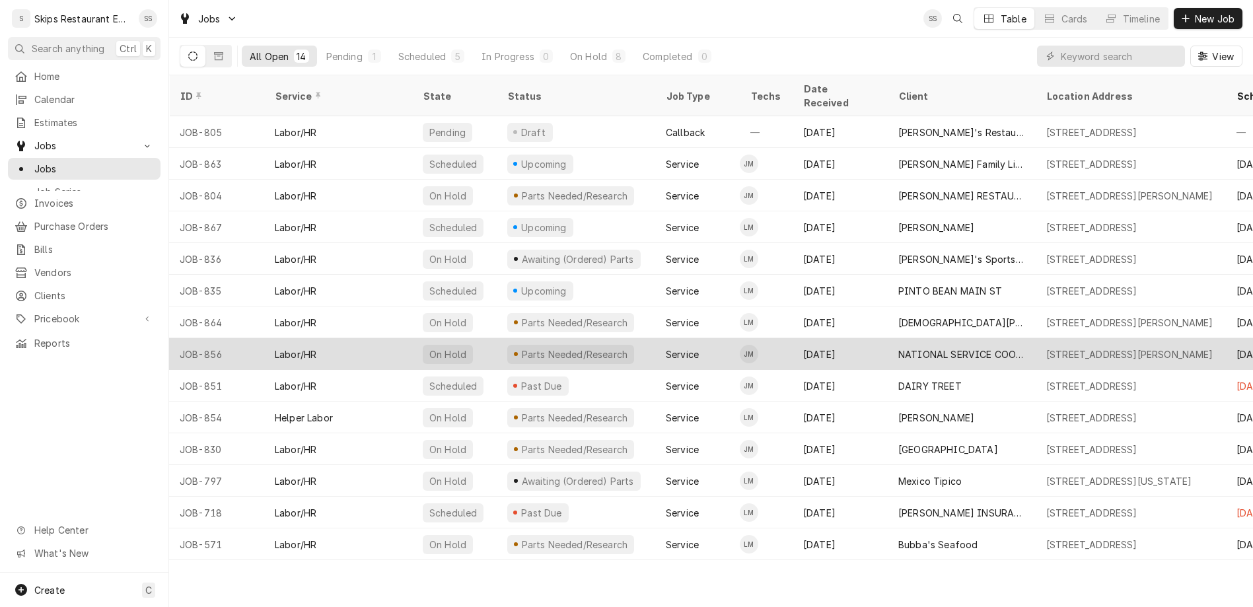
click at [898, 347] on div "NATIONAL SERVICE COOPERATIVE" at bounding box center [961, 354] width 127 height 14
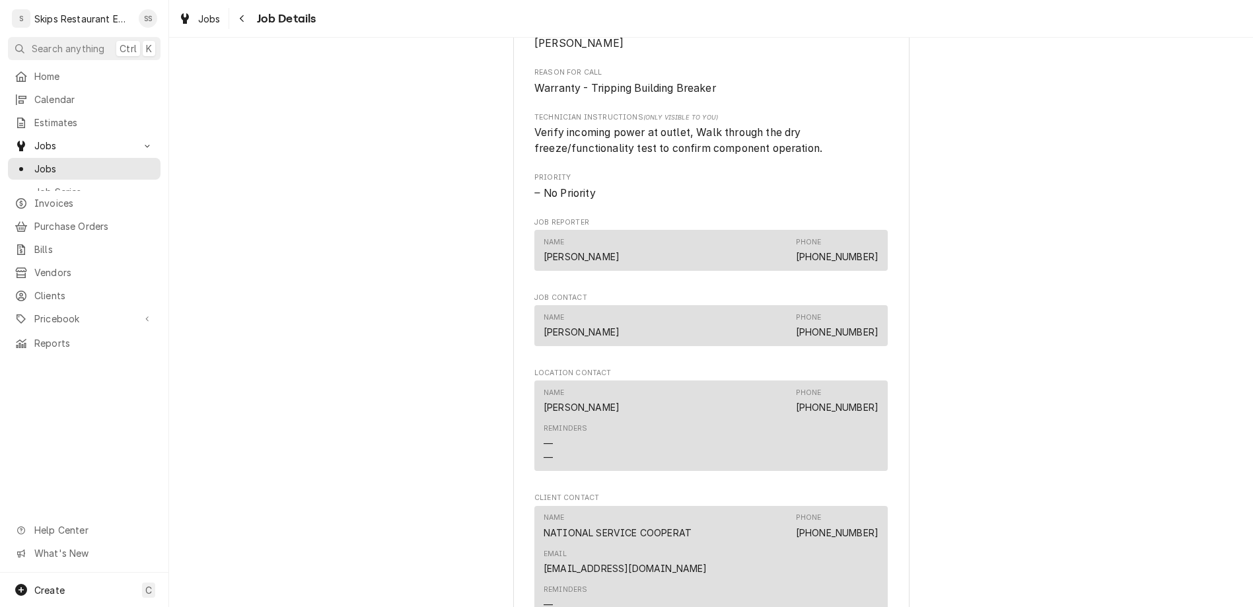
scroll to position [927, 0]
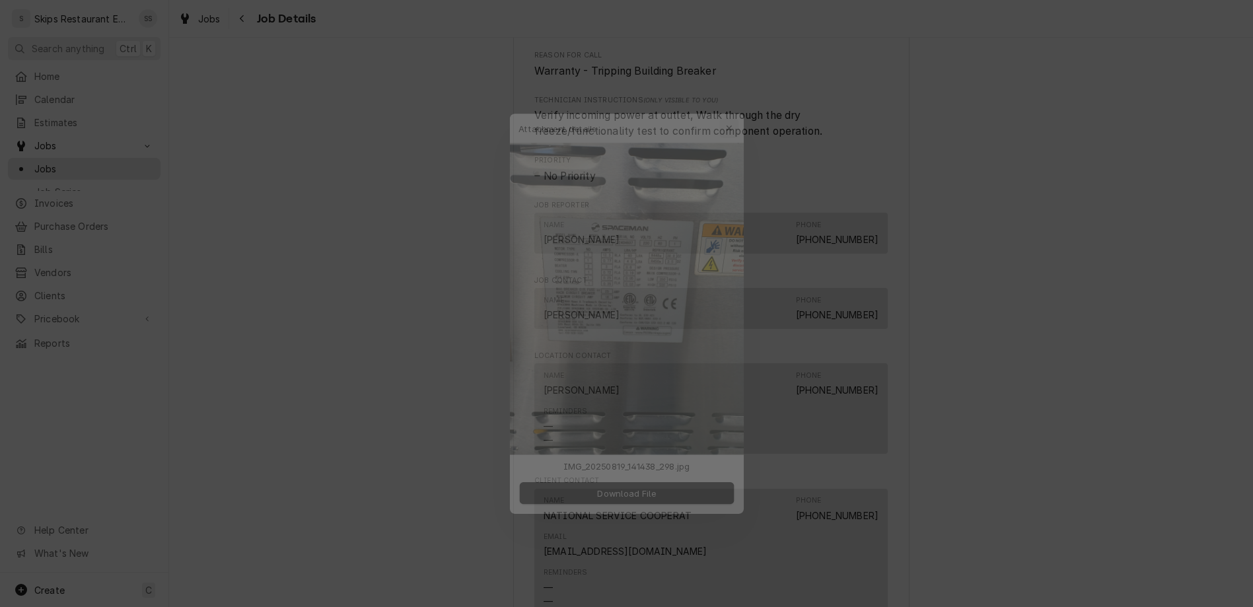
click at [734, 107] on icon "button" at bounding box center [737, 102] width 7 height 9
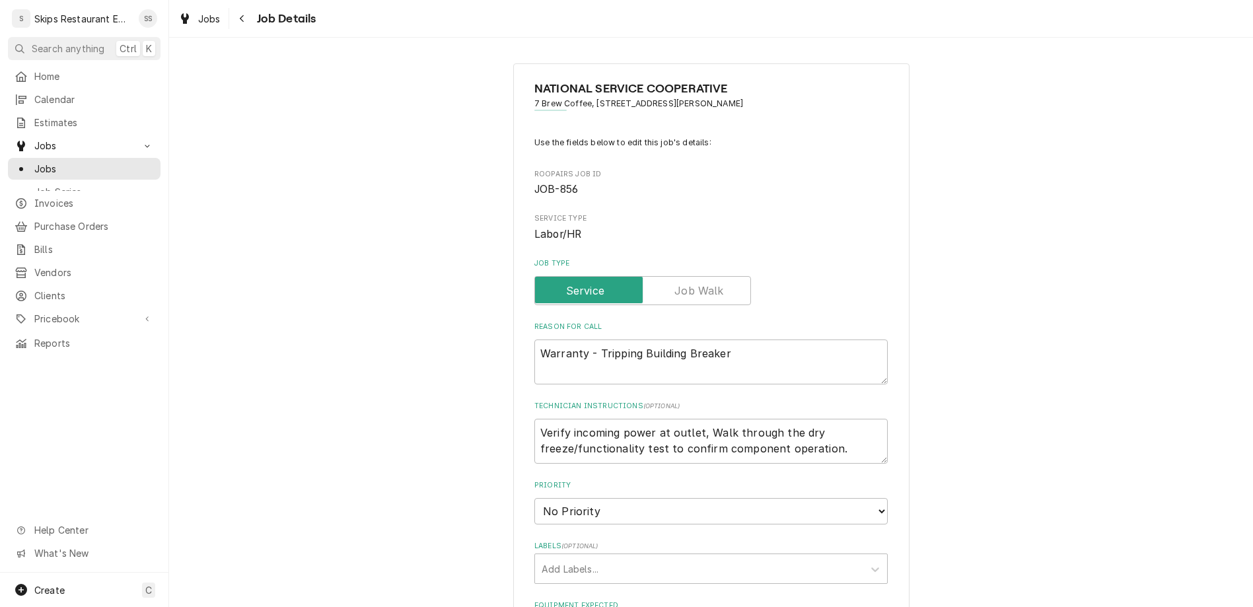
type textarea "x"
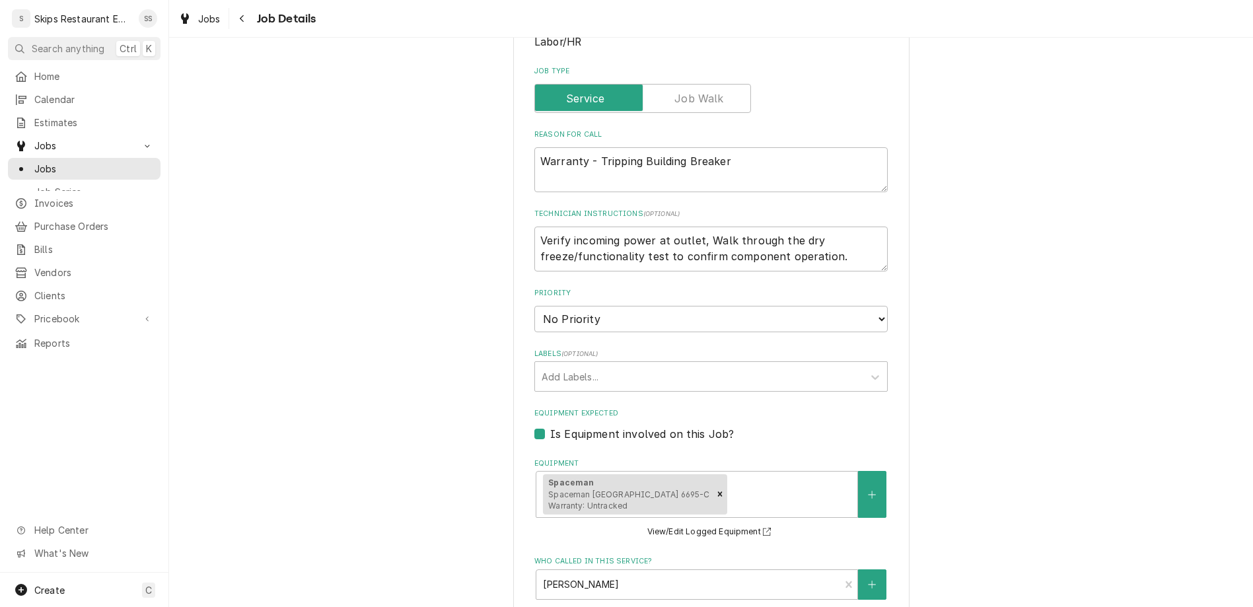
scroll to position [258, 0]
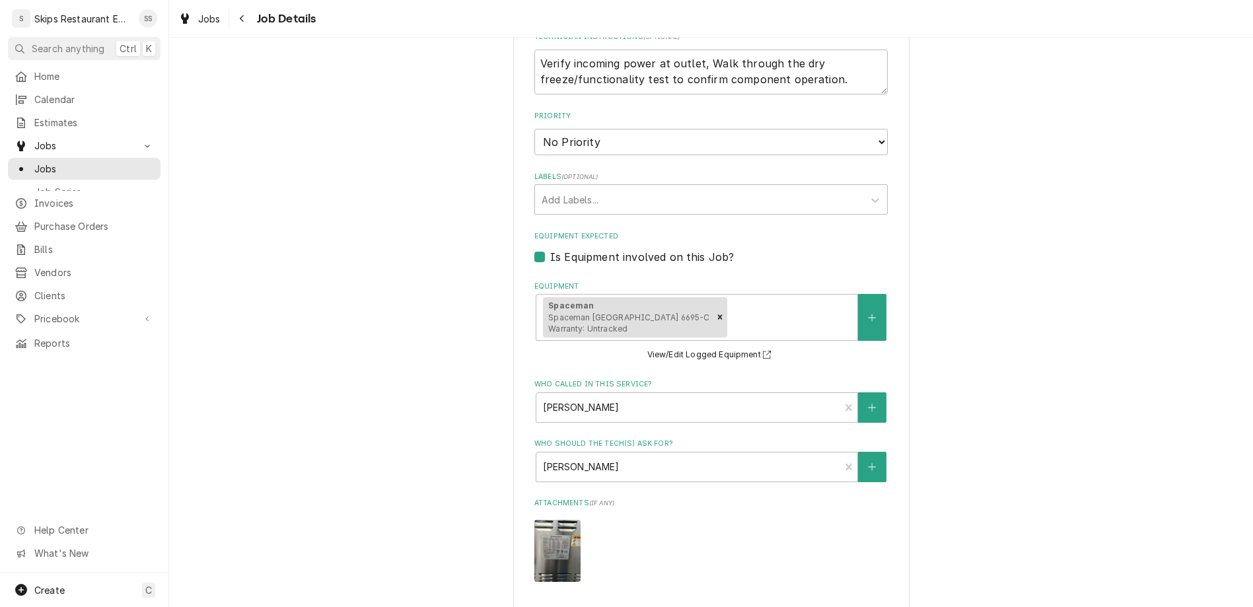
type input "2025-08-25"
type textarea "x"
select select "13:00:00"
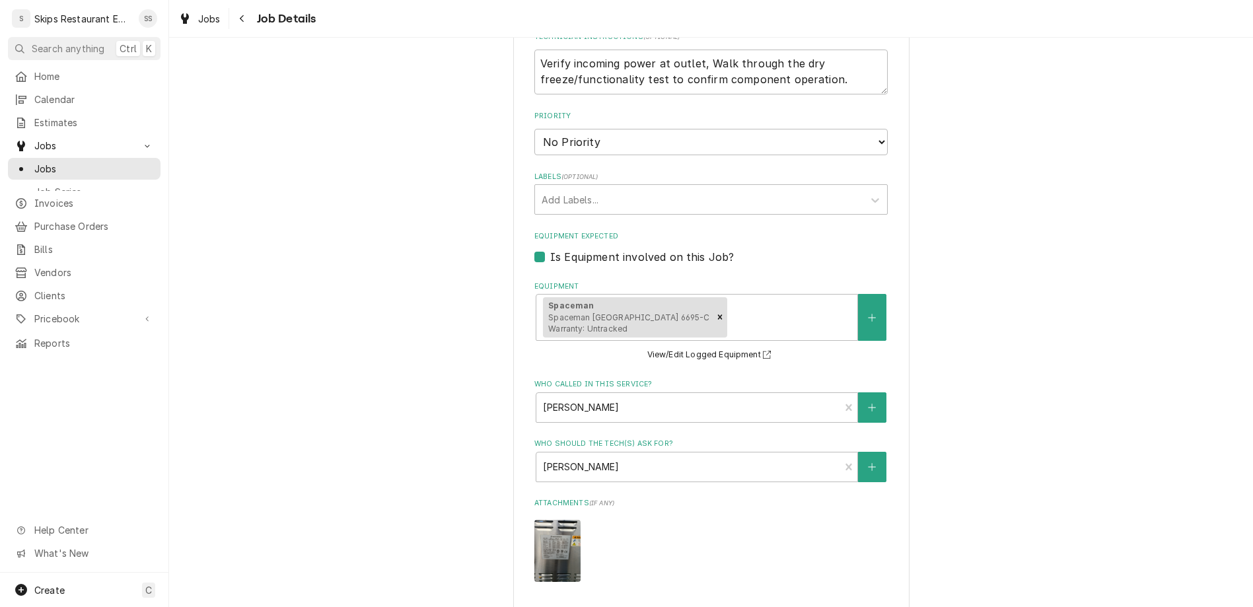
click option "1:00 PM" at bounding box center [0, 0] width 0 height 0
type textarea "x"
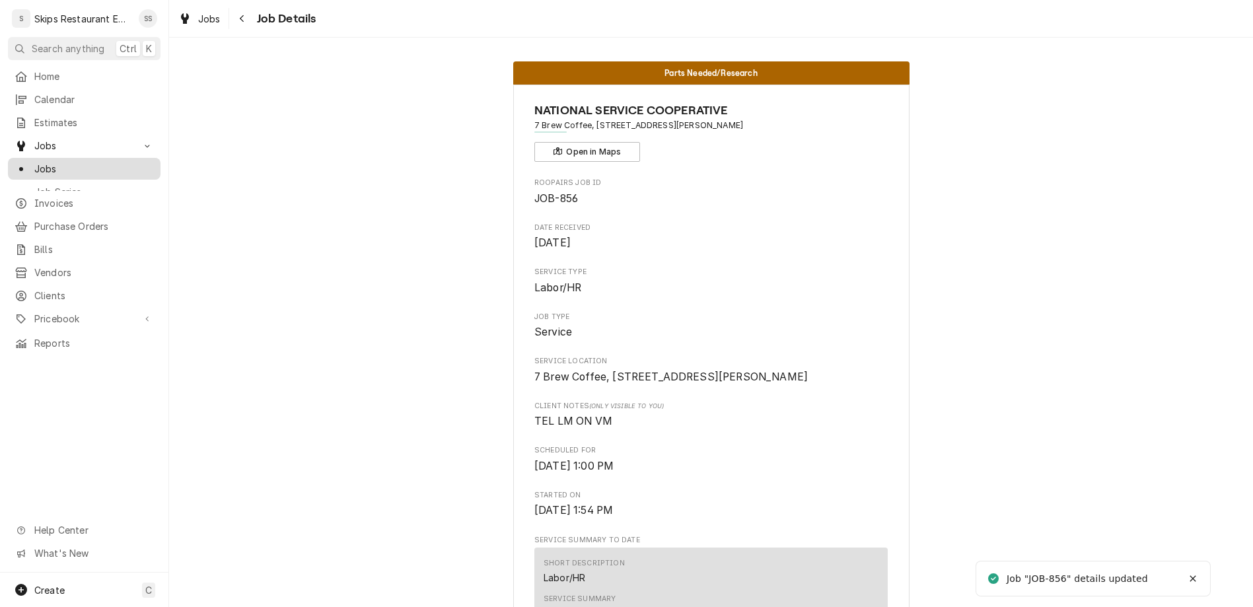
click at [34, 162] on span "Jobs" at bounding box center [94, 169] width 120 height 14
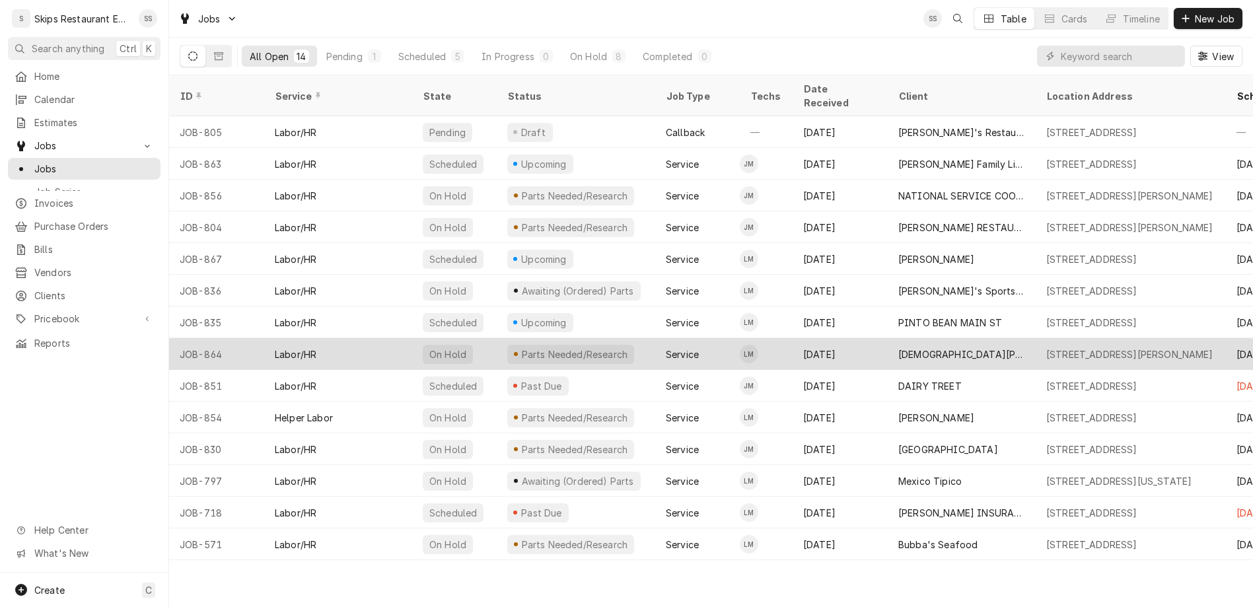
click at [898, 347] on div "[DEMOGRAPHIC_DATA][PERSON_NAME] KITCHEN" at bounding box center [961, 354] width 127 height 14
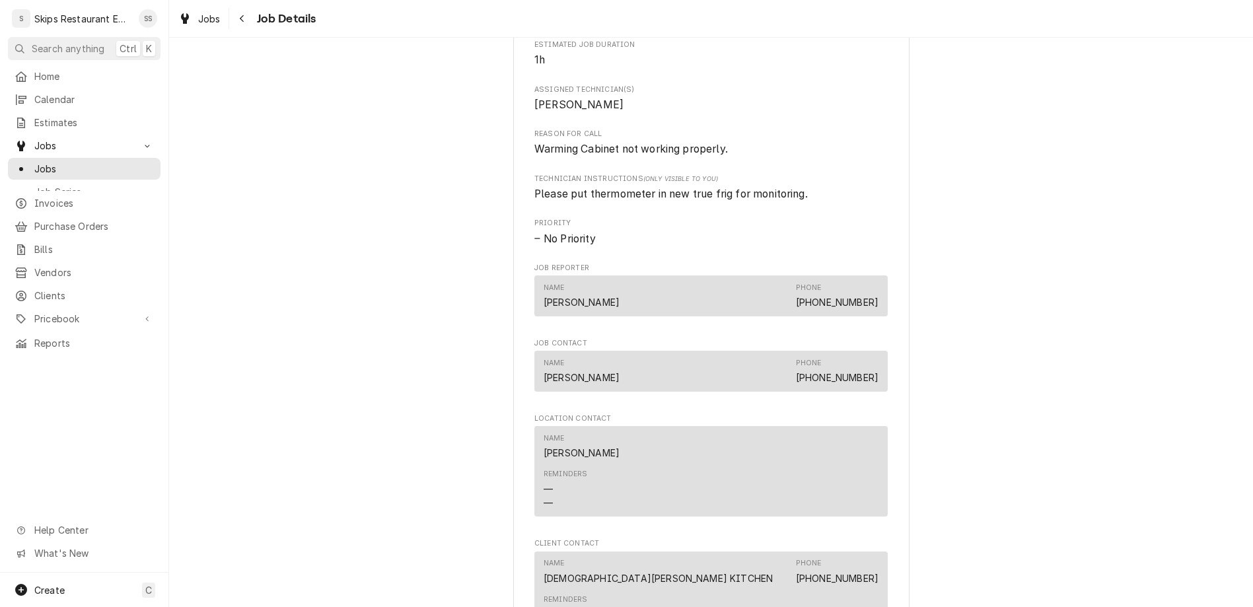
scroll to position [721, 0]
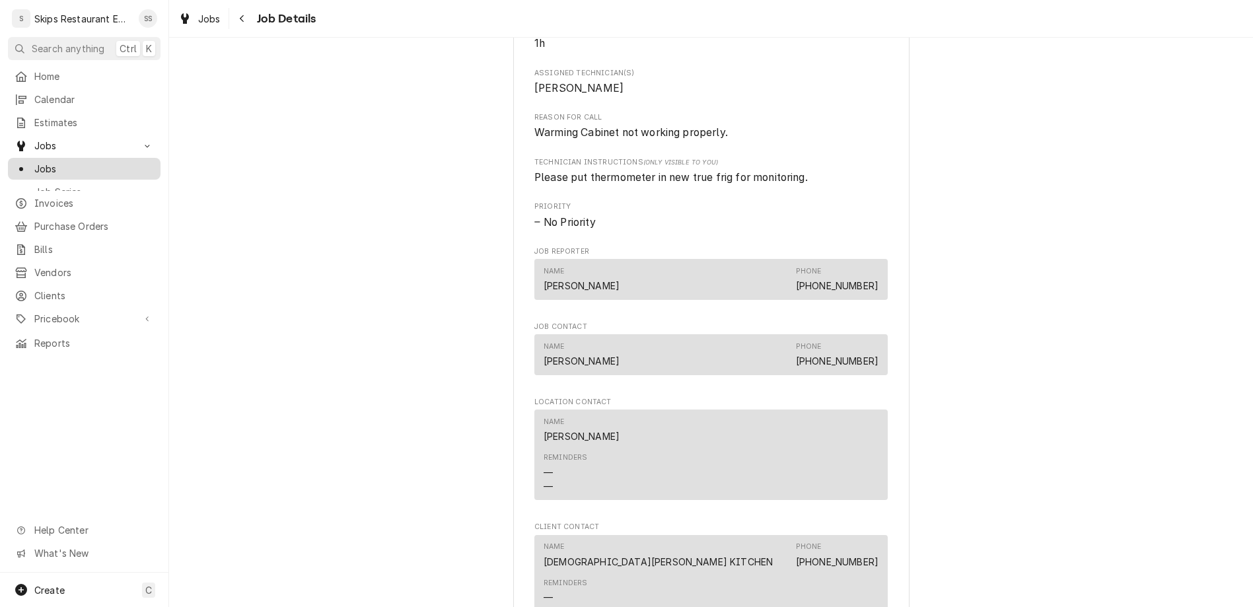
click at [38, 162] on span "Jobs" at bounding box center [94, 169] width 120 height 14
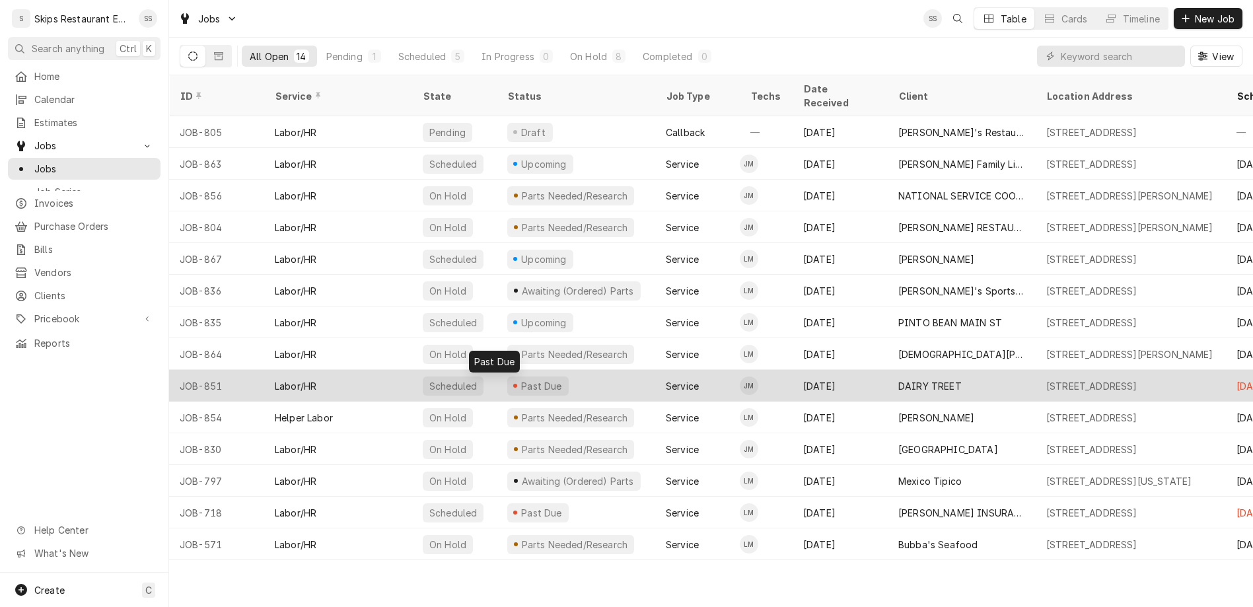
click at [520, 379] on div "Past Due" at bounding box center [542, 386] width 44 height 14
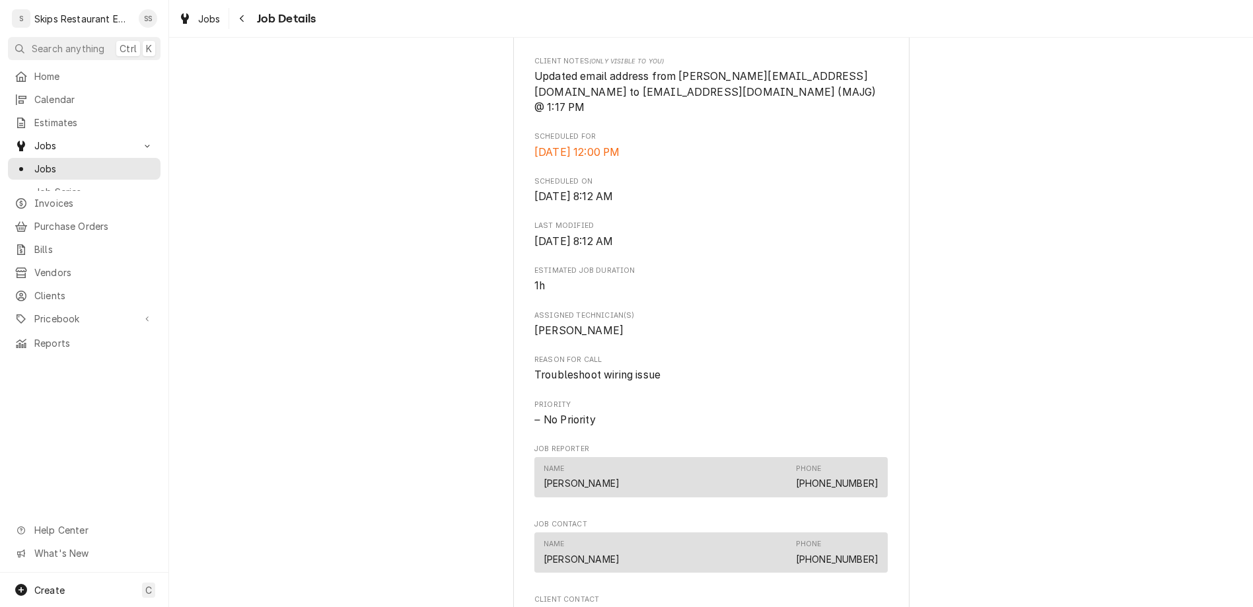
scroll to position [497, 0]
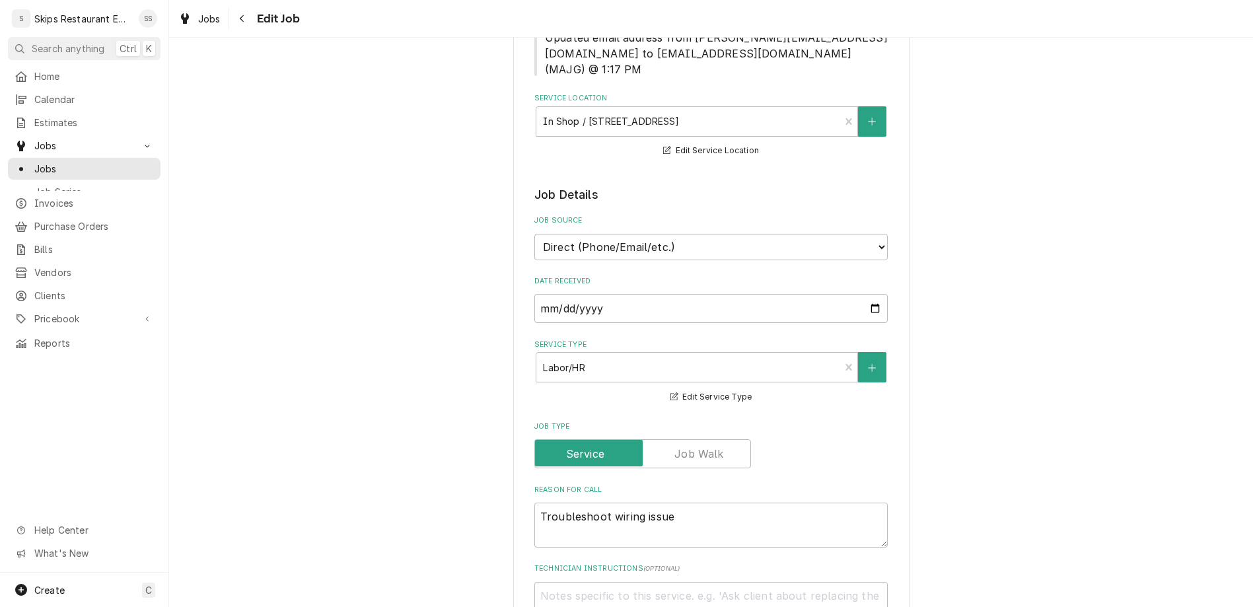
scroll to position [610, 0]
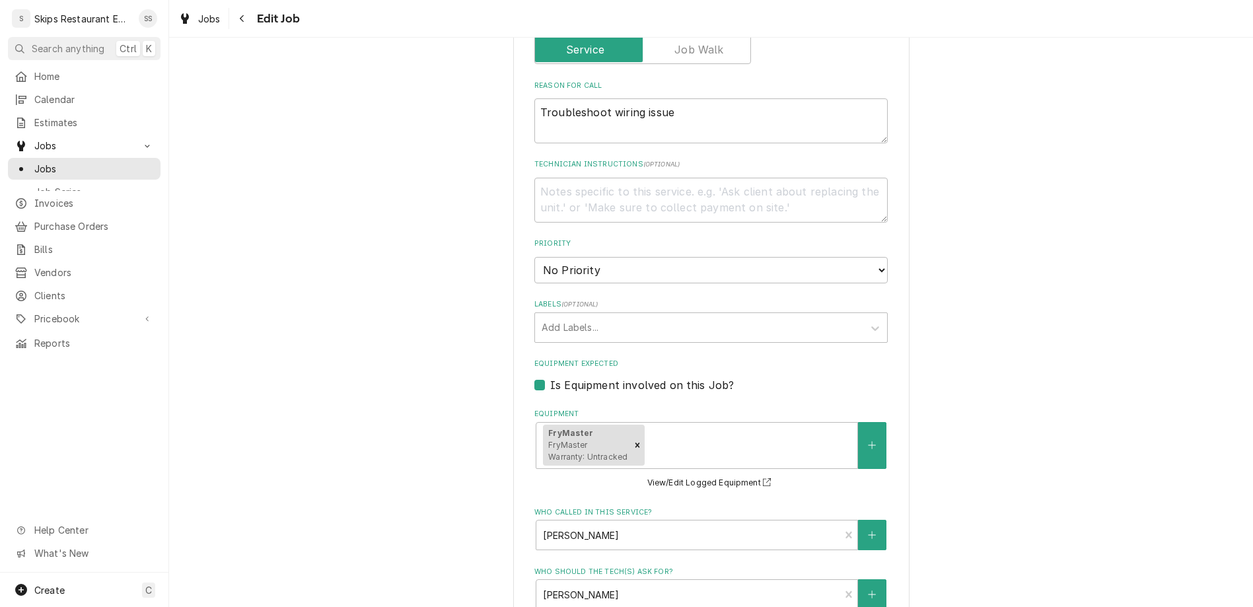
type input "[DATE]"
type textarea "x"
select select "13:00:00"
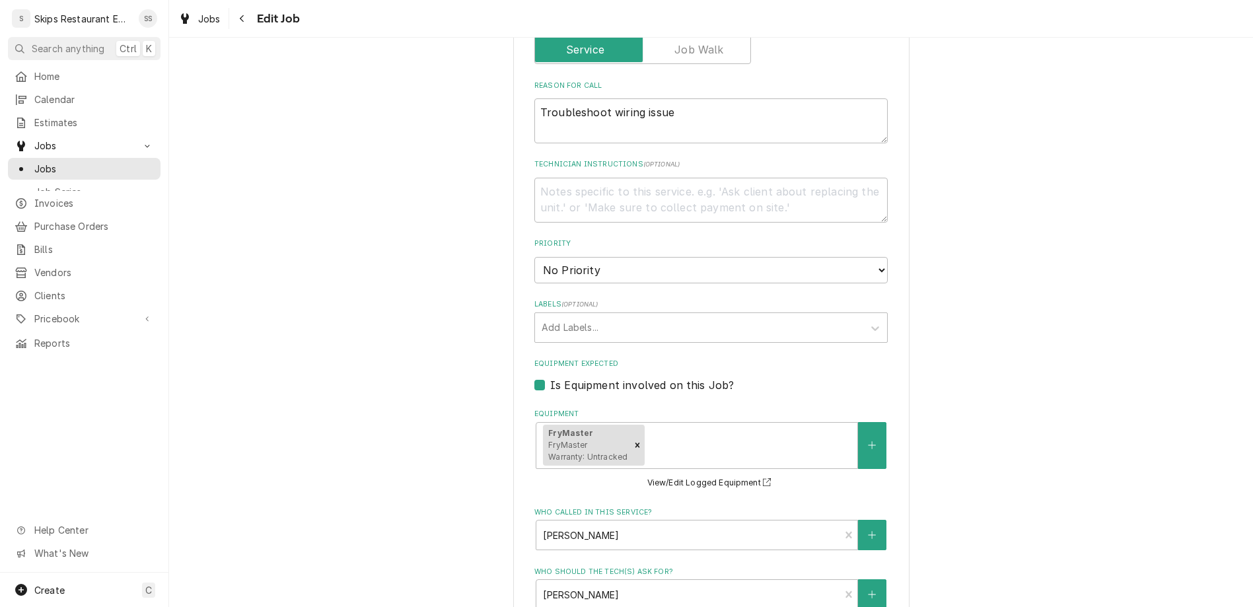
click option "1:00 PM" at bounding box center [0, 0] width 0 height 0
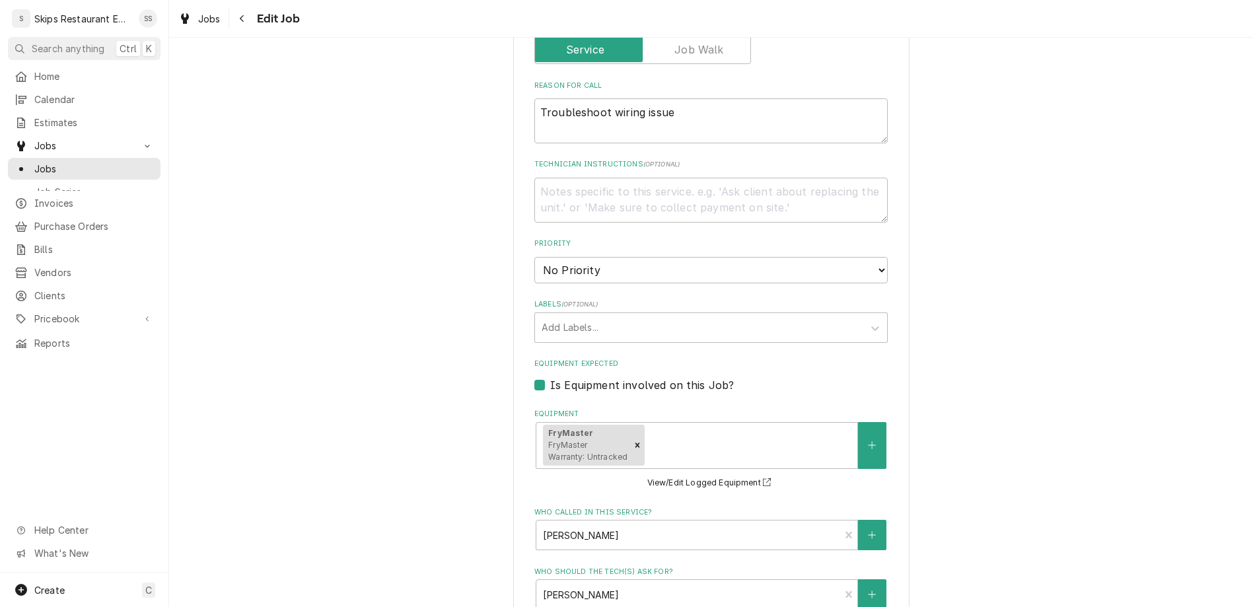
type textarea "x"
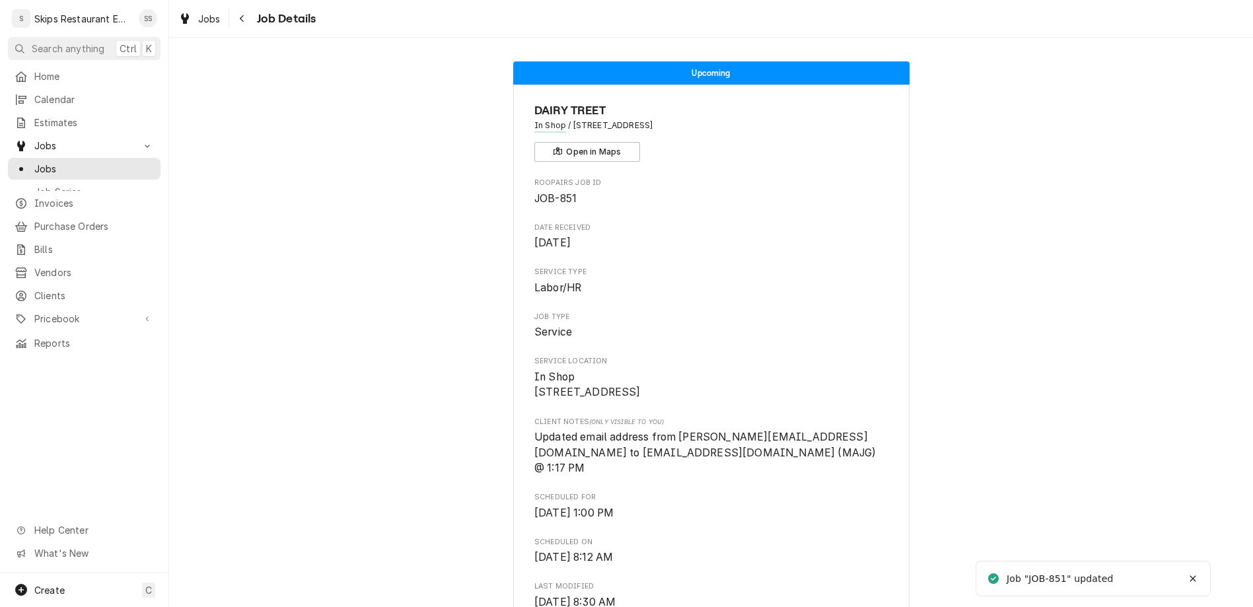
click at [34, 162] on span "Jobs" at bounding box center [94, 169] width 120 height 14
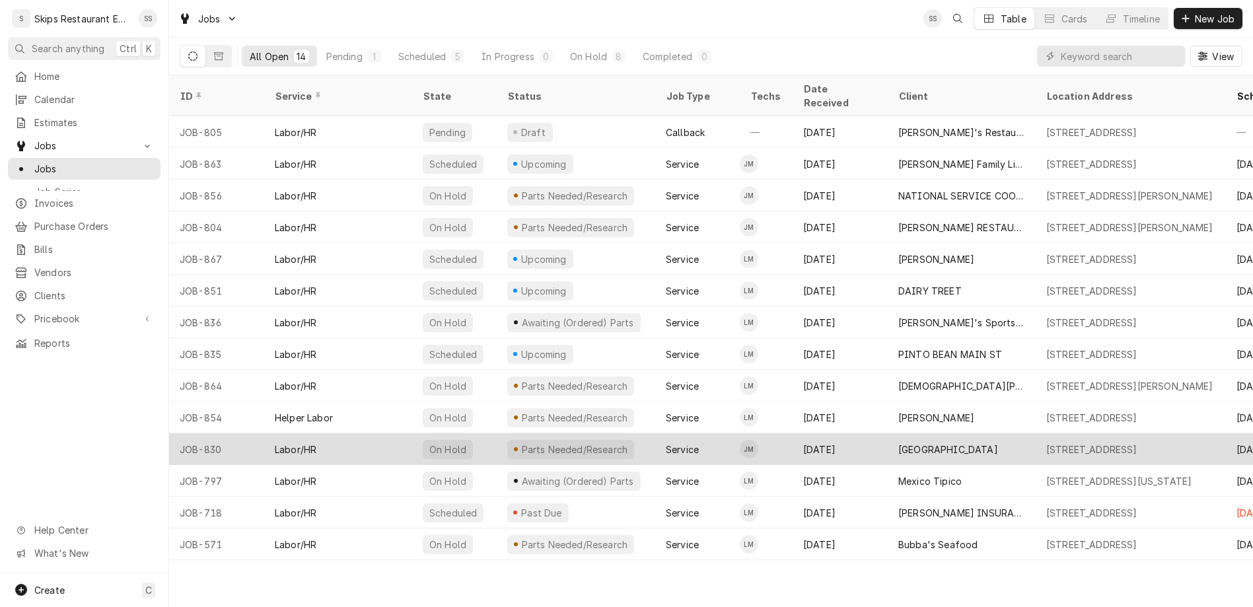
click at [920, 443] on div "[GEOGRAPHIC_DATA]" at bounding box center [948, 450] width 100 height 14
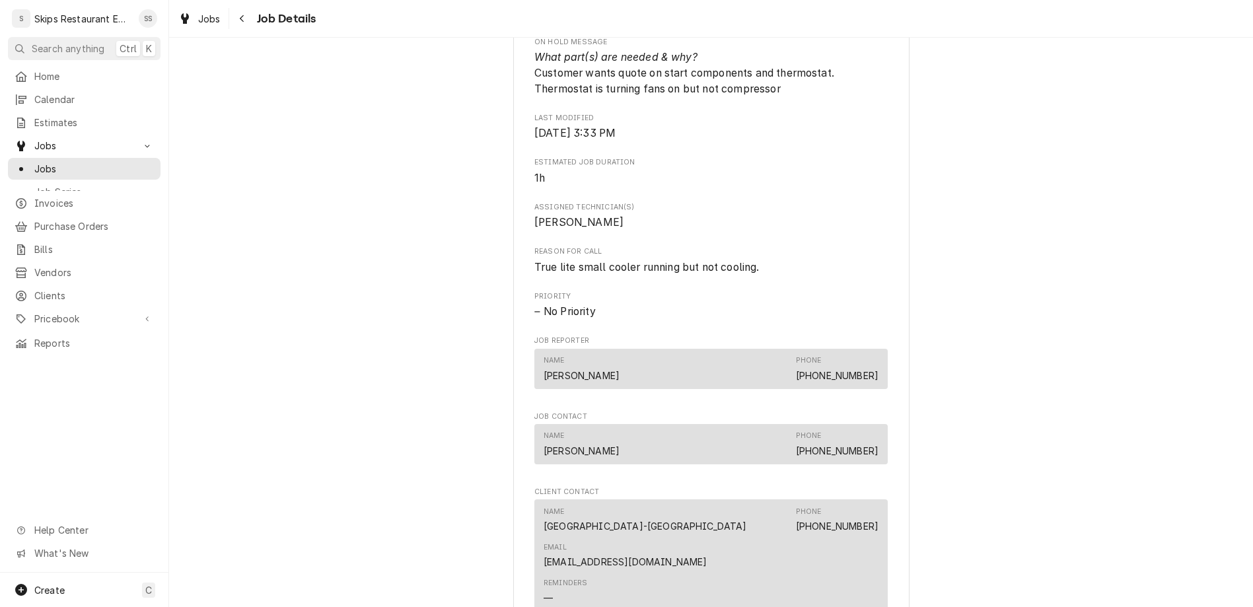
scroll to position [721, 0]
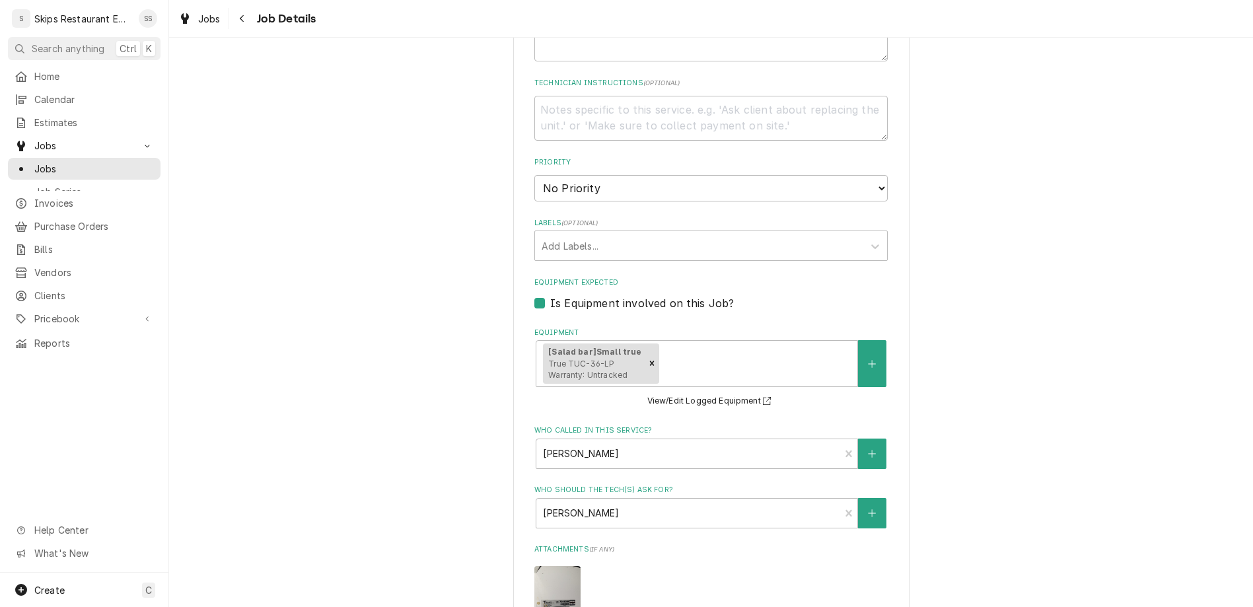
scroll to position [361, 0]
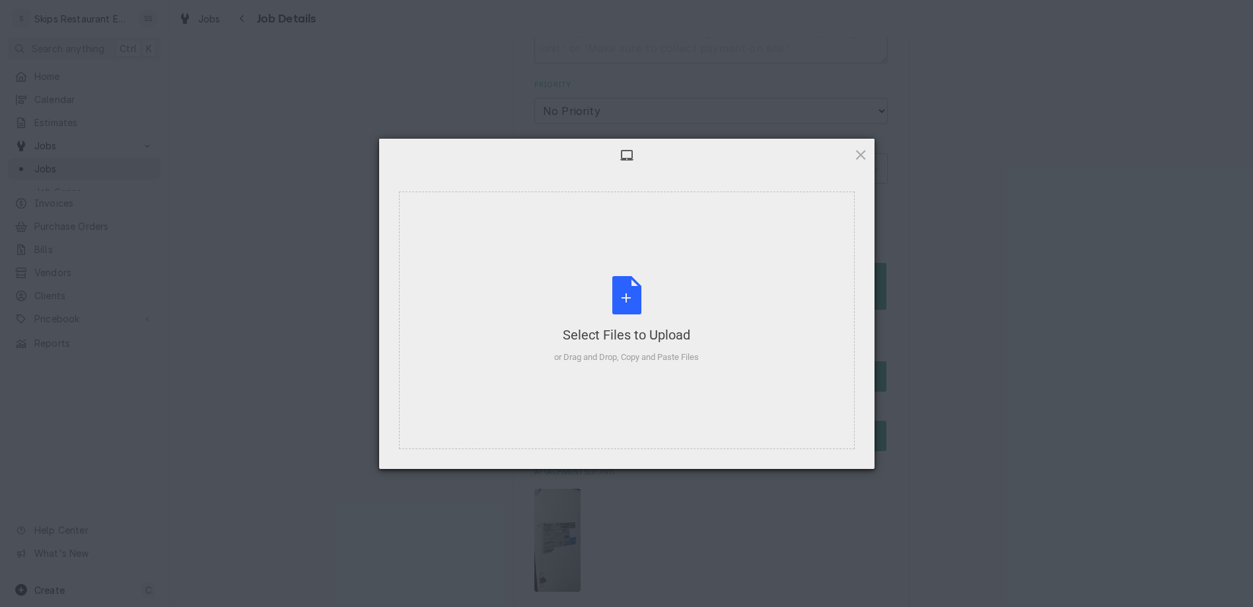
type textarea "x"
click at [861, 158] on span at bounding box center [860, 154] width 15 height 15
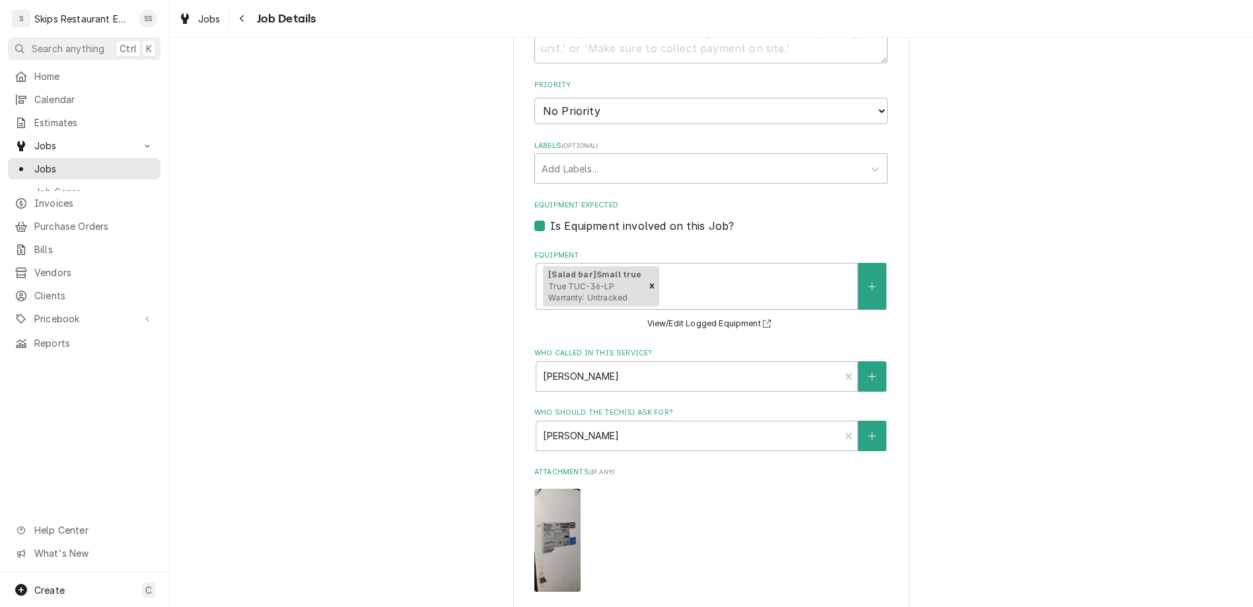
type input "2025-08-25"
type textarea "x"
select select "10:00:00"
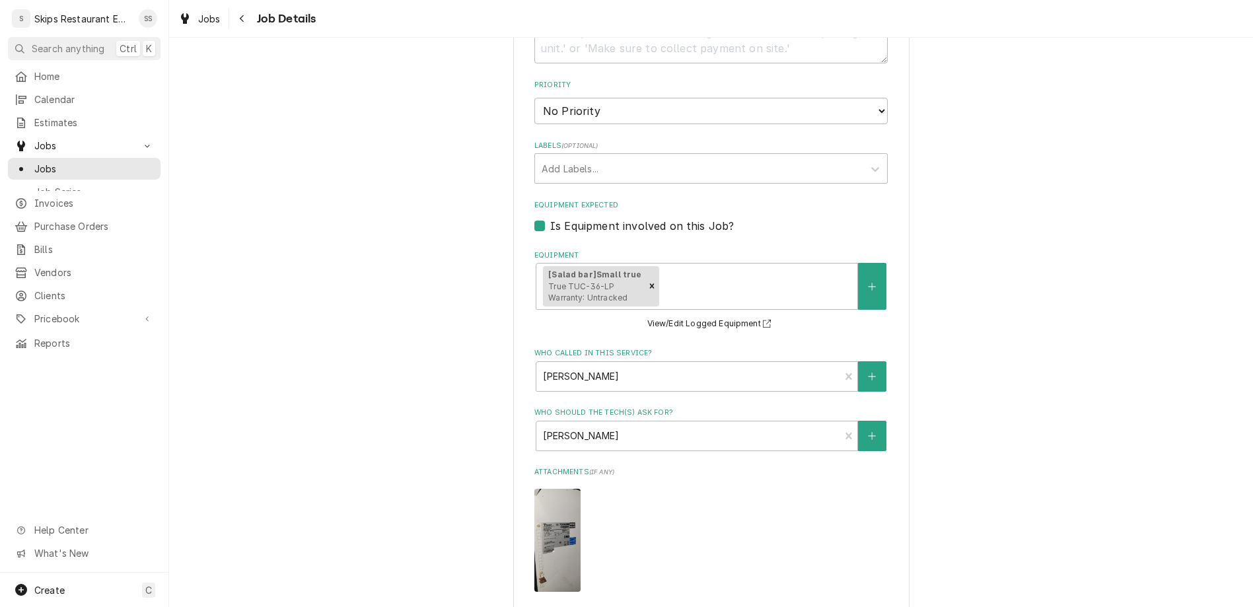
click option "10:00 AM" at bounding box center [0, 0] width 0 height 0
type textarea "x"
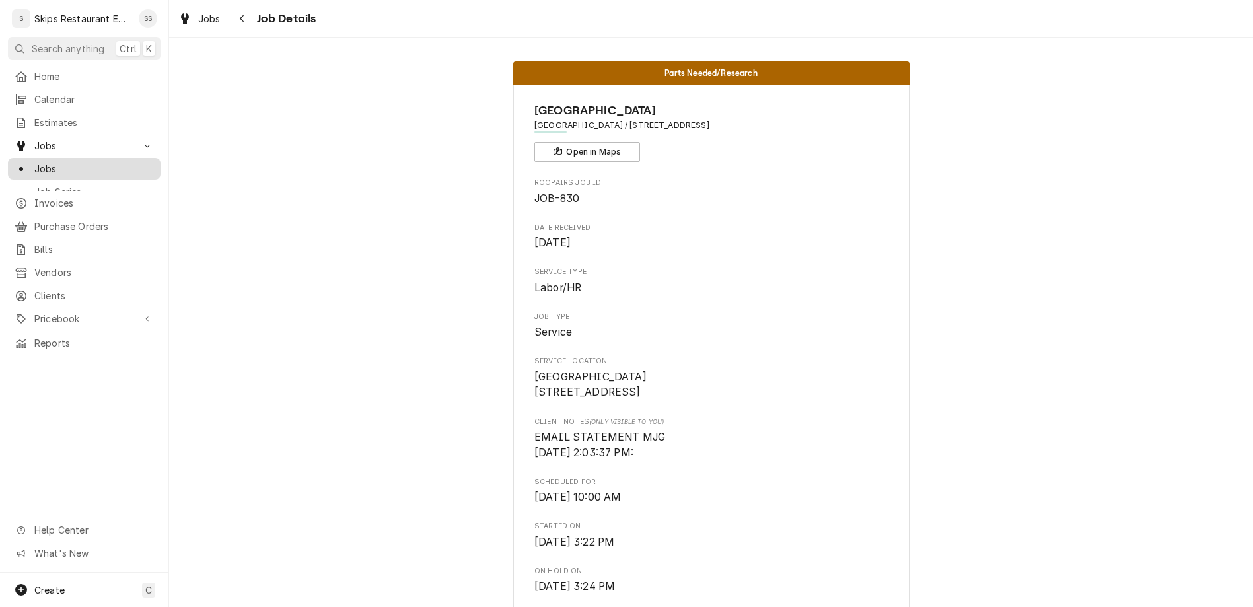
click at [34, 162] on span "Jobs" at bounding box center [94, 169] width 120 height 14
